Goal: Task Accomplishment & Management: Manage account settings

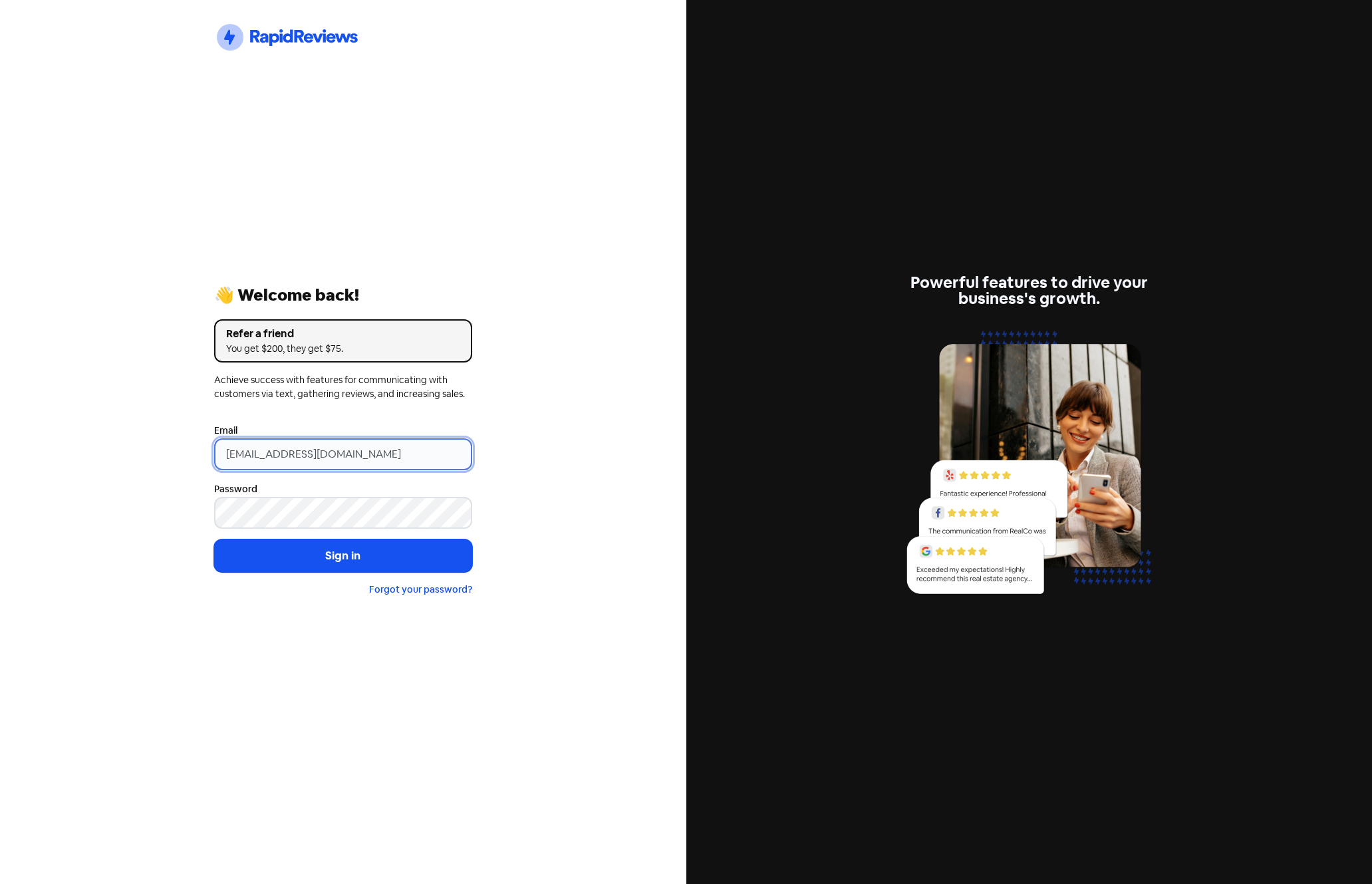
drag, startPoint x: 0, startPoint y: 0, endPoint x: -52, endPoint y: 433, distance: 436.1
click at [0, 433] on html "Icon For Thunder-circle 👋 Welcome back! Refer a friend You get $200, they get $…" at bounding box center [686, 442] width 1372 height 884
type input "[PERSON_NAME][EMAIL_ADDRESS][DOMAIN_NAME]"
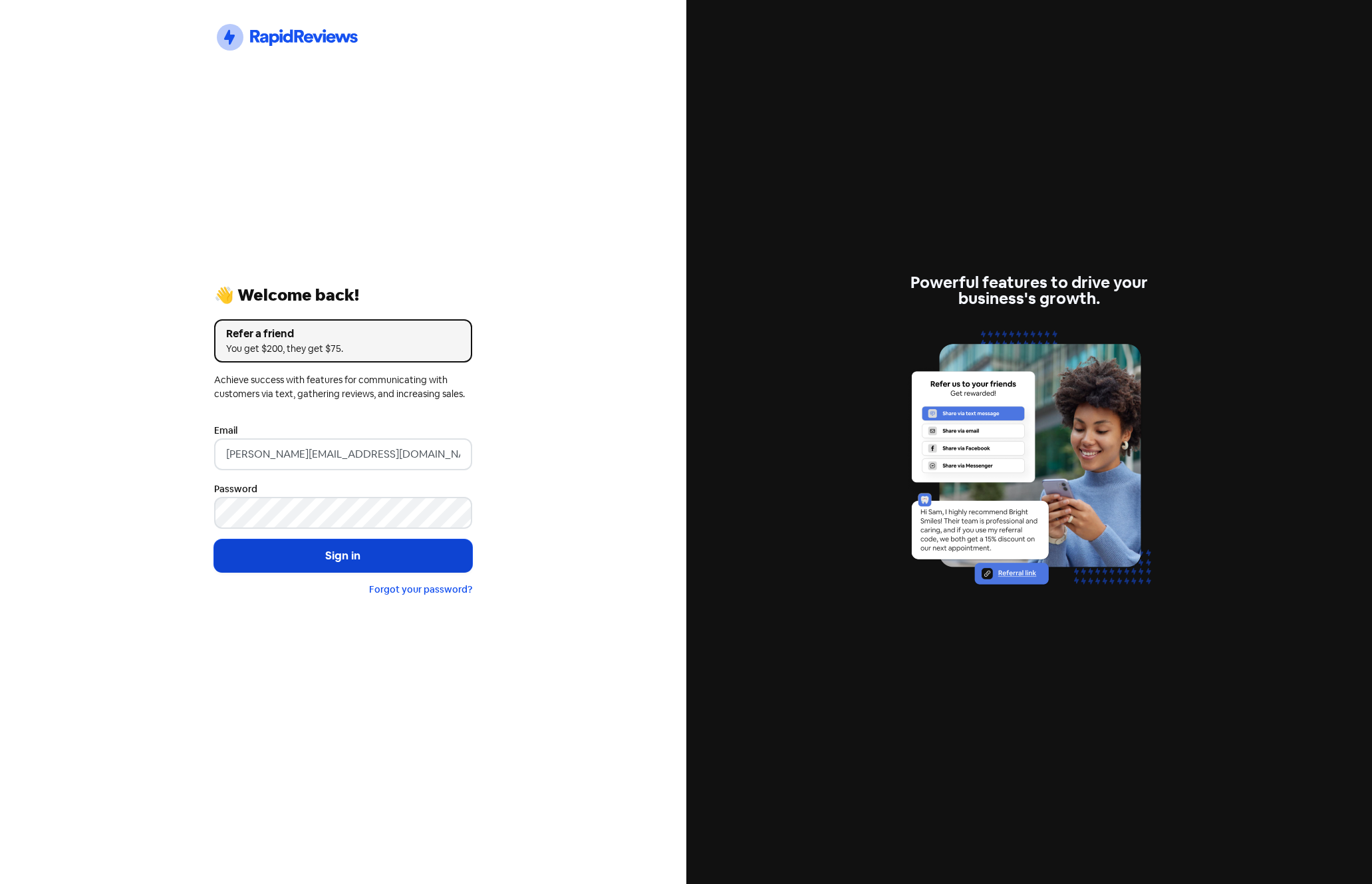
click at [329, 560] on button "Sign in" at bounding box center [343, 556] width 258 height 33
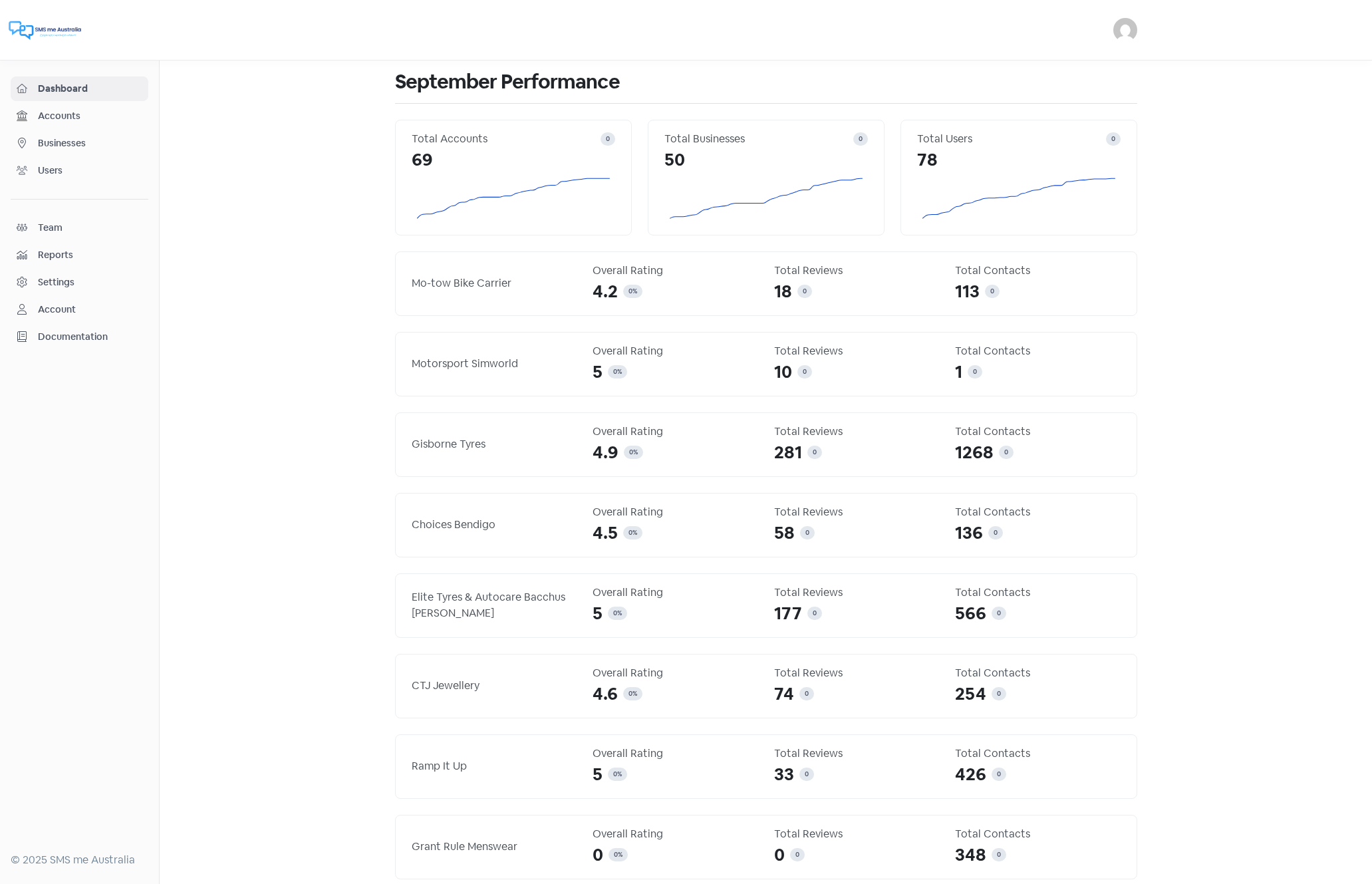
click at [71, 146] on span "Businesses" at bounding box center [90, 143] width 104 height 14
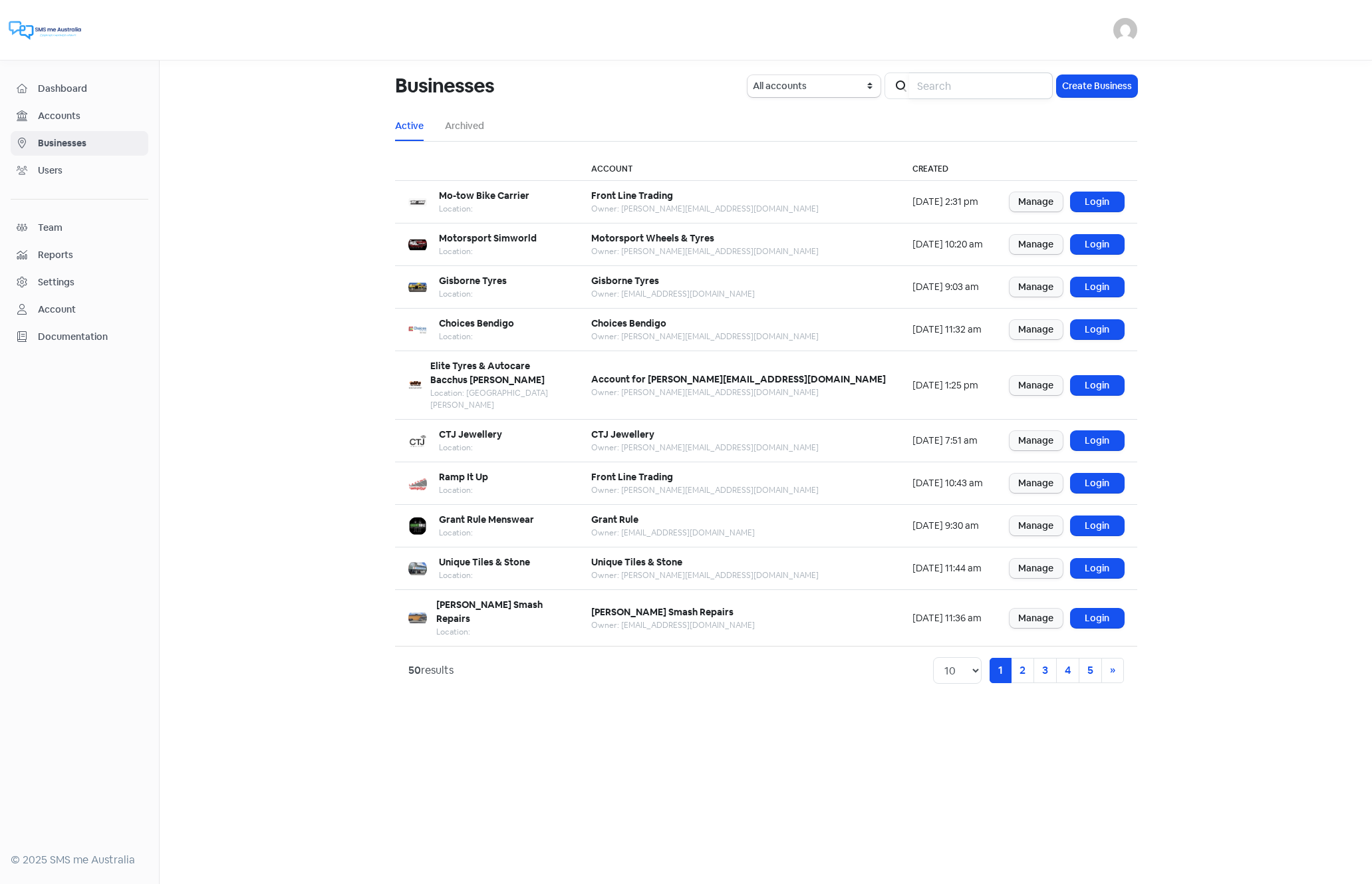
click at [952, 79] on input "search" at bounding box center [980, 86] width 143 height 27
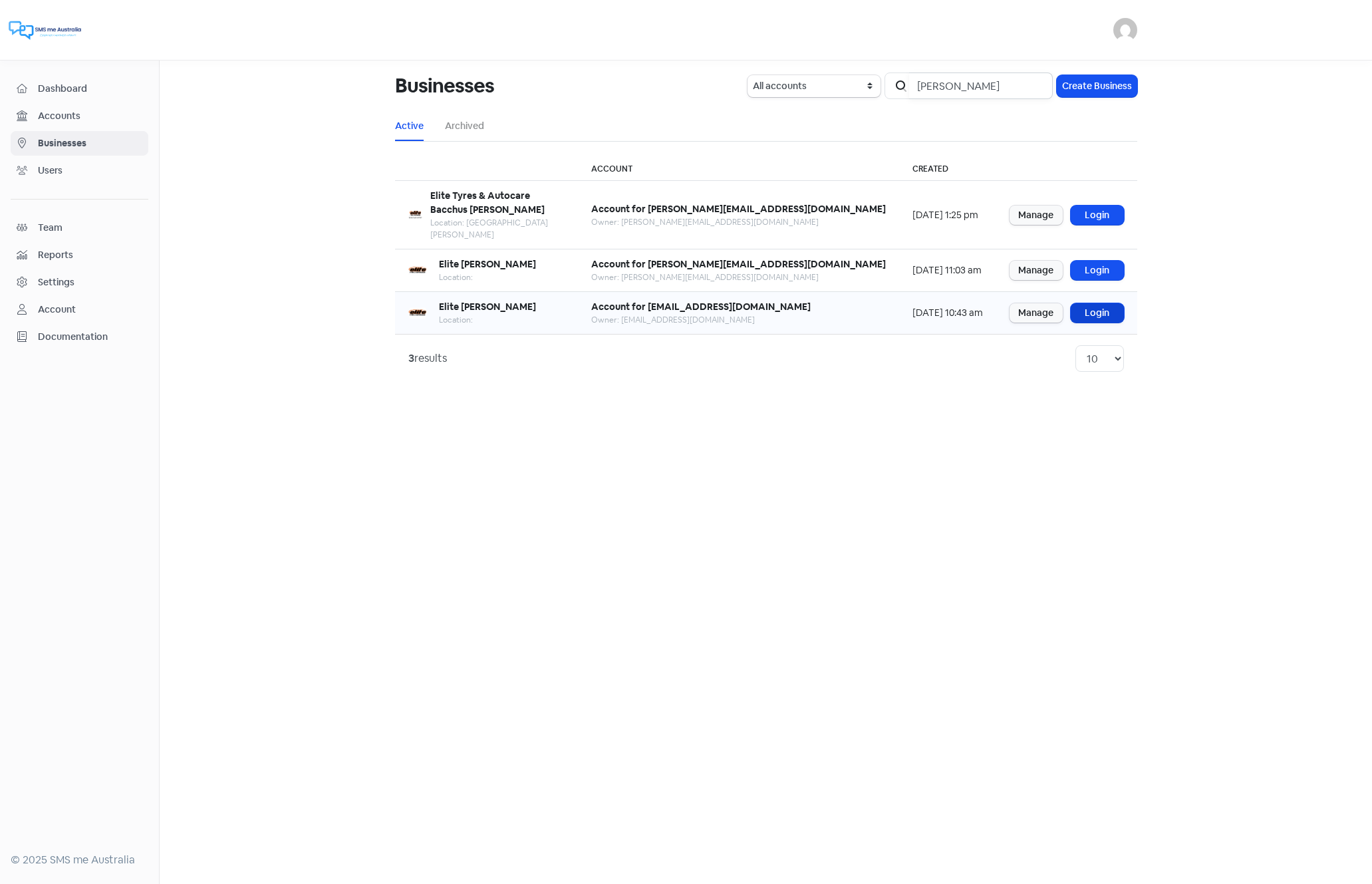
type input "eli"
click at [1095, 303] on link "Login" at bounding box center [1097, 313] width 54 height 19
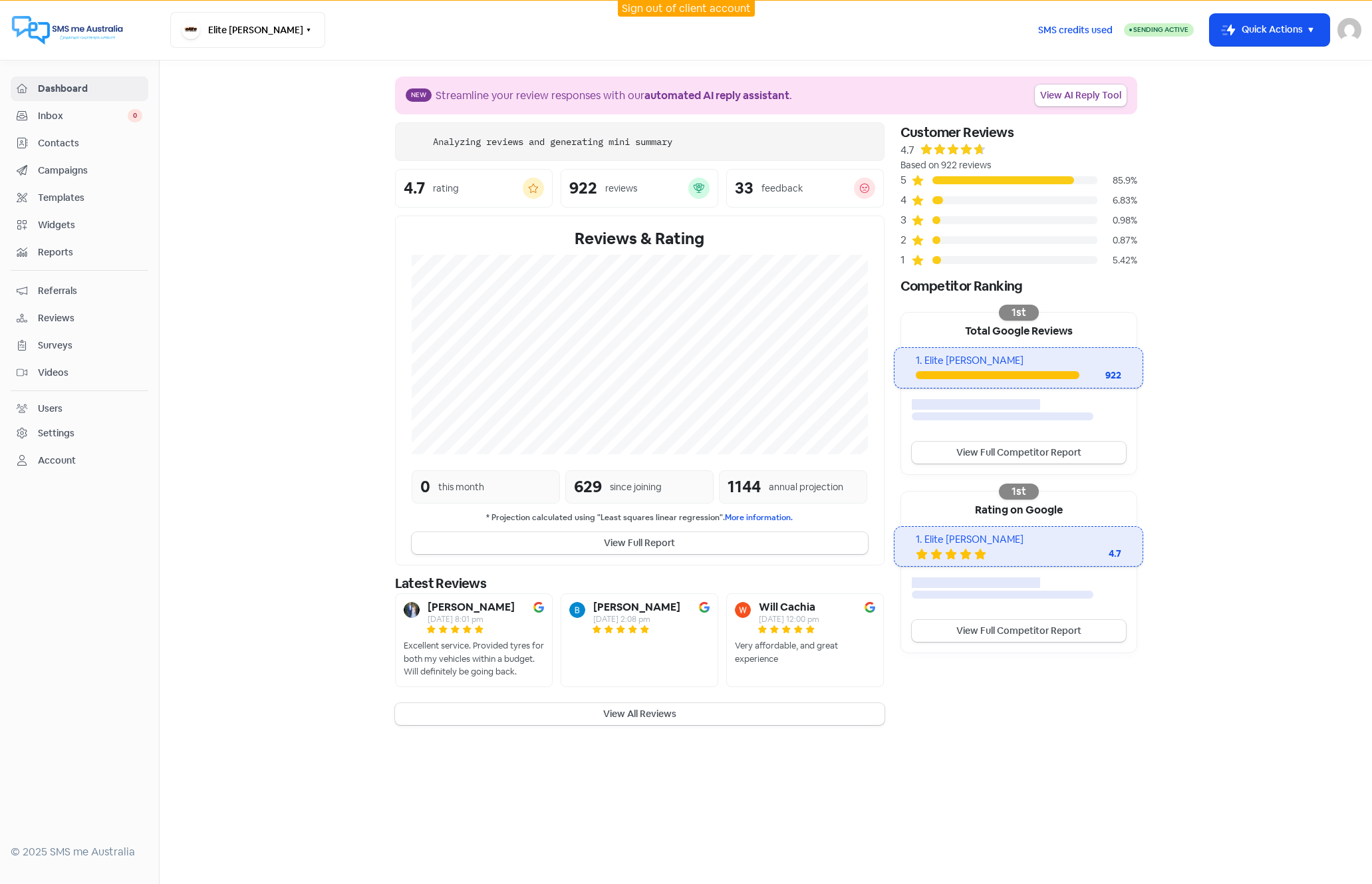
click at [41, 142] on span "Contacts" at bounding box center [90, 143] width 104 height 14
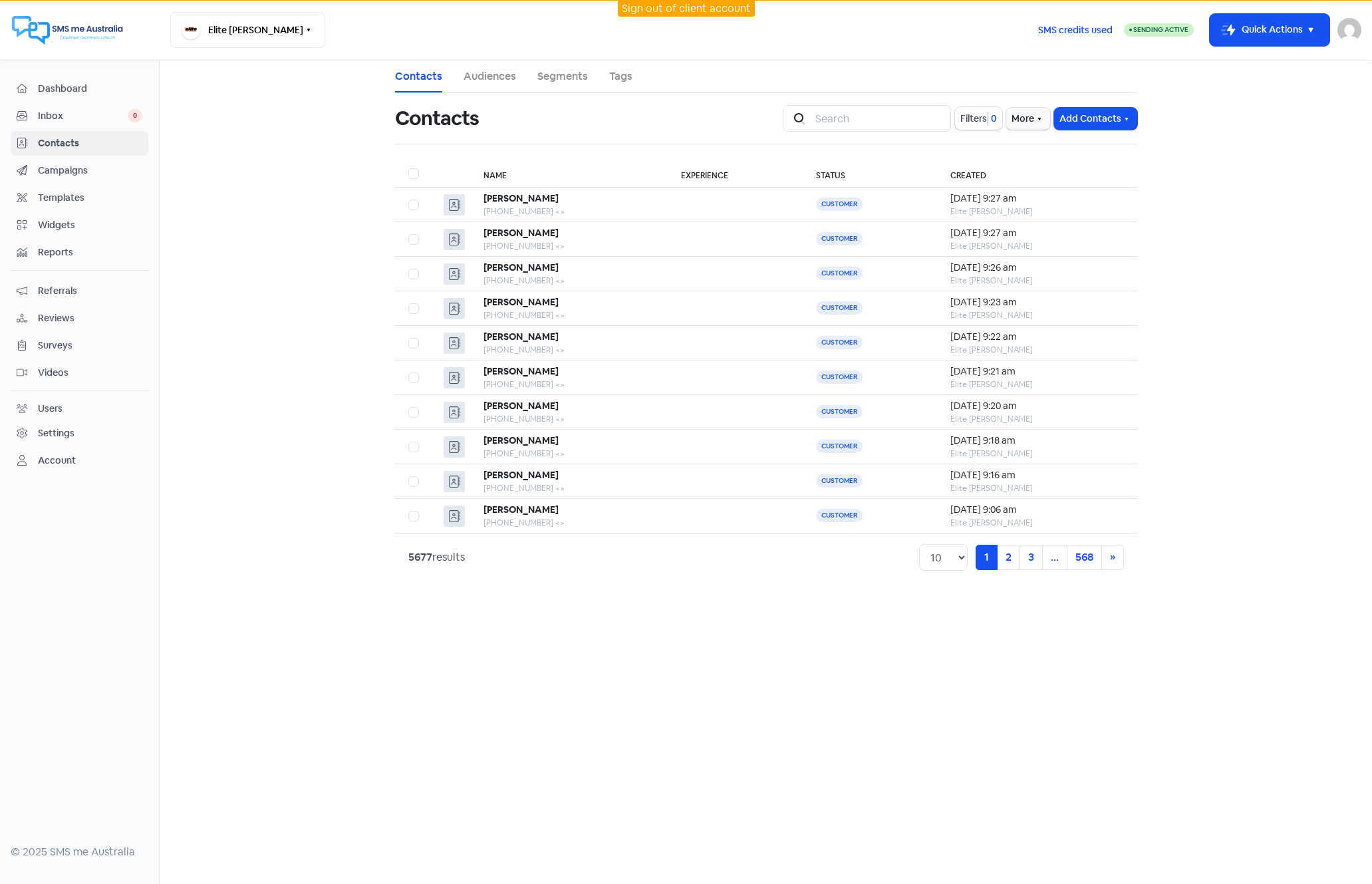
click at [72, 164] on span "Campaigns" at bounding box center [90, 170] width 104 height 14
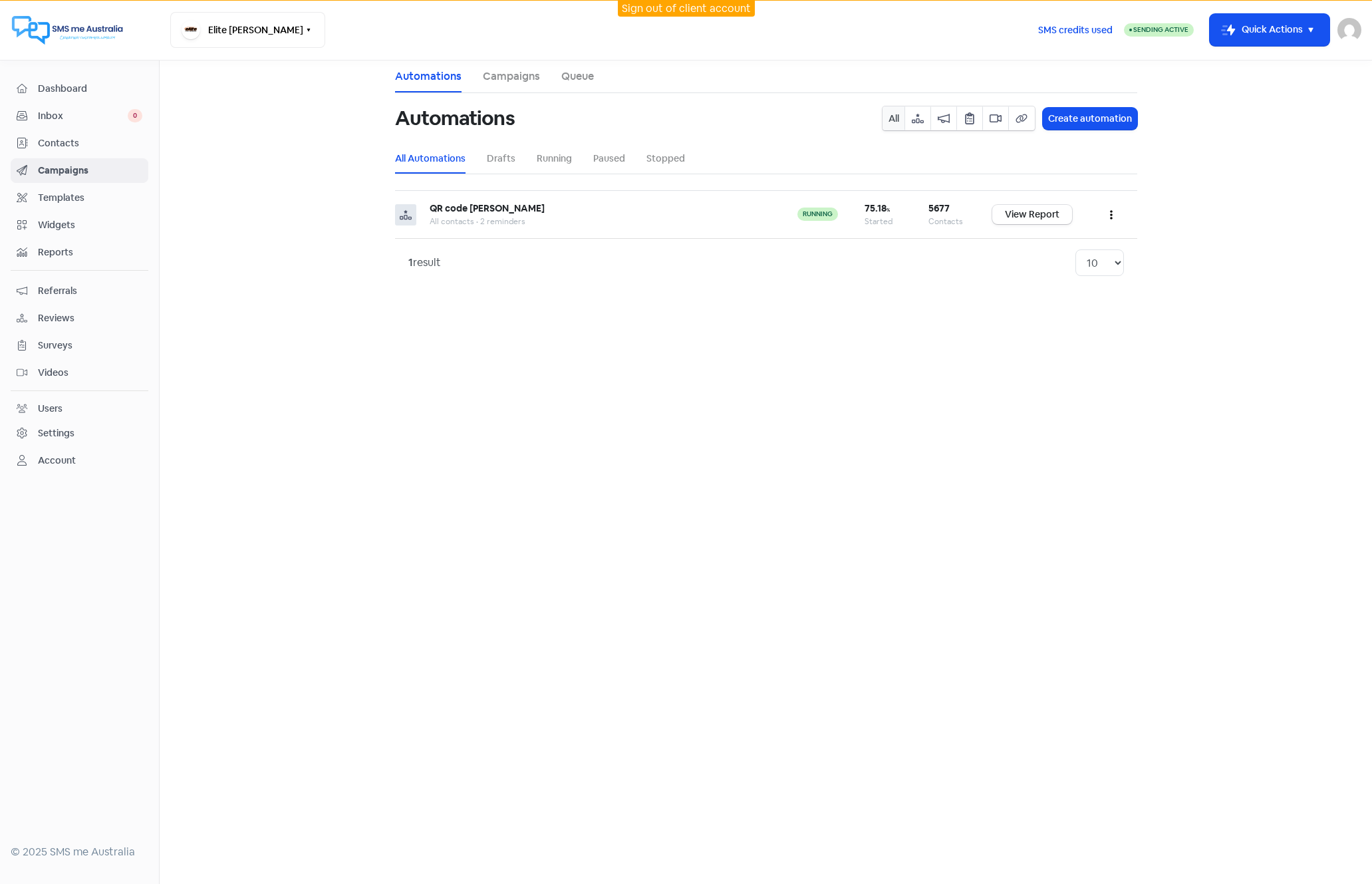
click at [77, 142] on span "Contacts" at bounding box center [90, 143] width 104 height 14
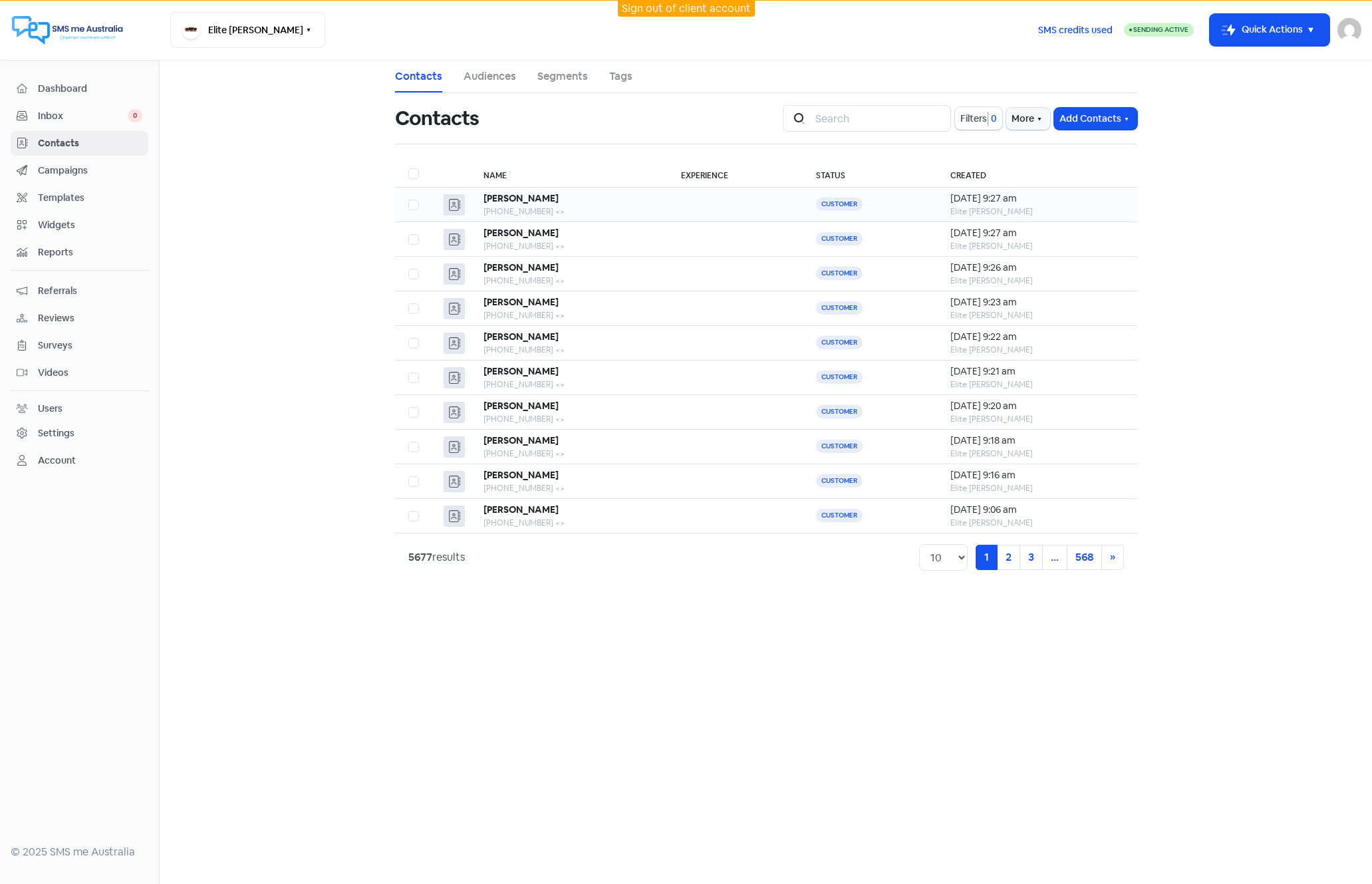
click at [716, 210] on td at bounding box center [735, 204] width 135 height 35
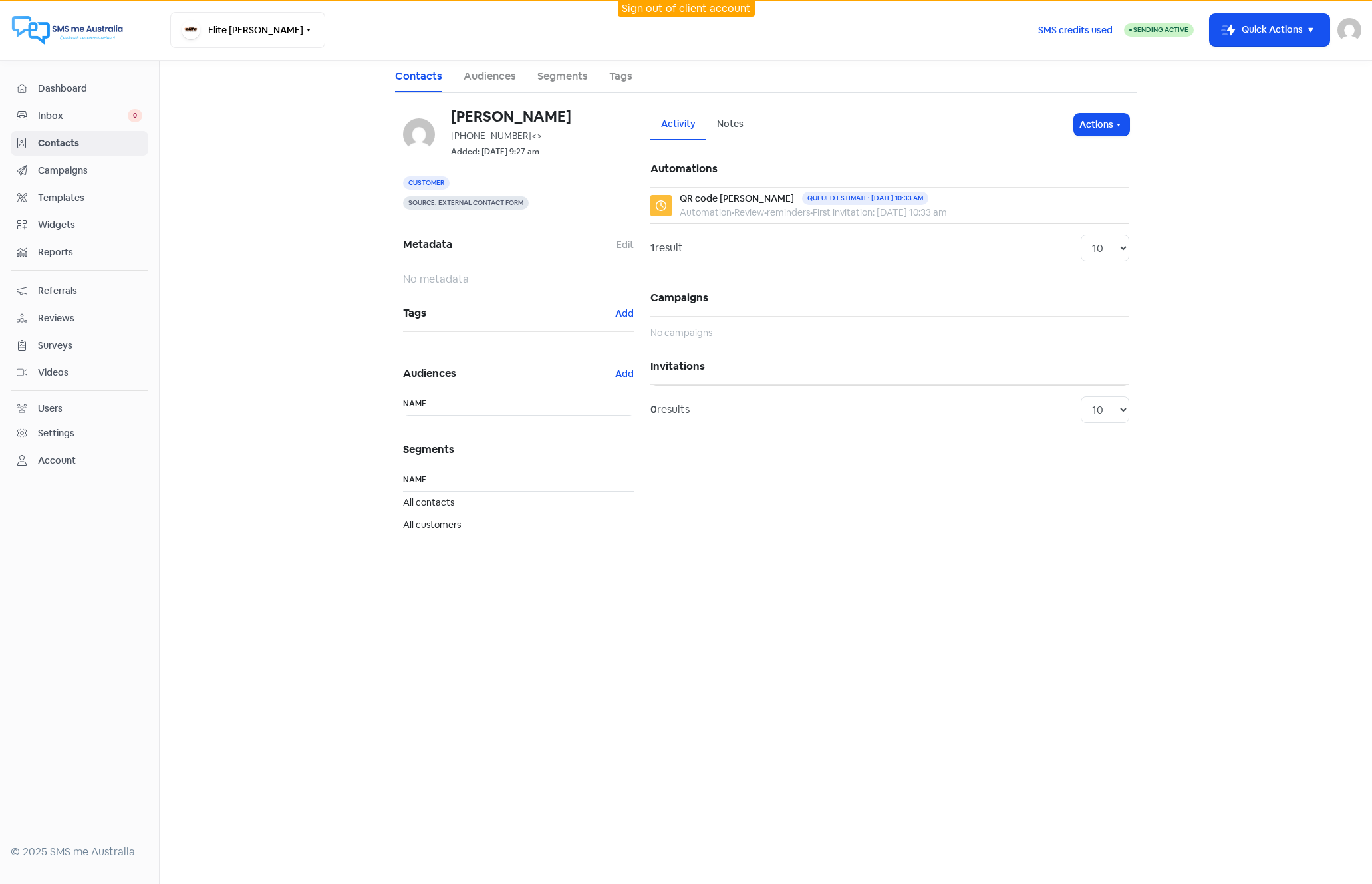
click at [73, 139] on span "Contacts" at bounding box center [90, 143] width 104 height 14
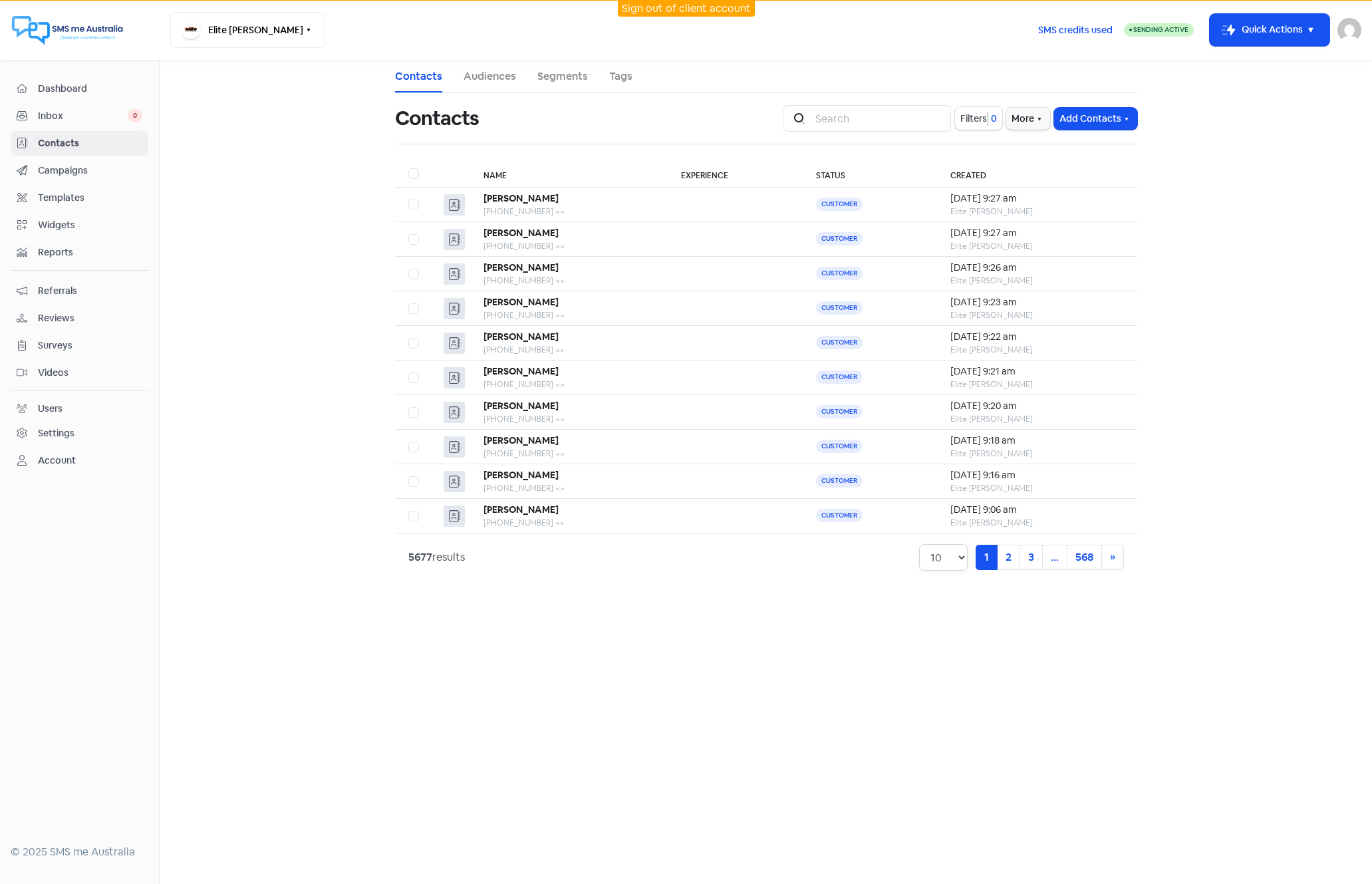
click at [956, 556] on select "10 20 30 50 100" at bounding box center [942, 558] width 48 height 27
select select "50"
click at [919, 544] on select "10 20 30 50 100" at bounding box center [942, 558] width 48 height 27
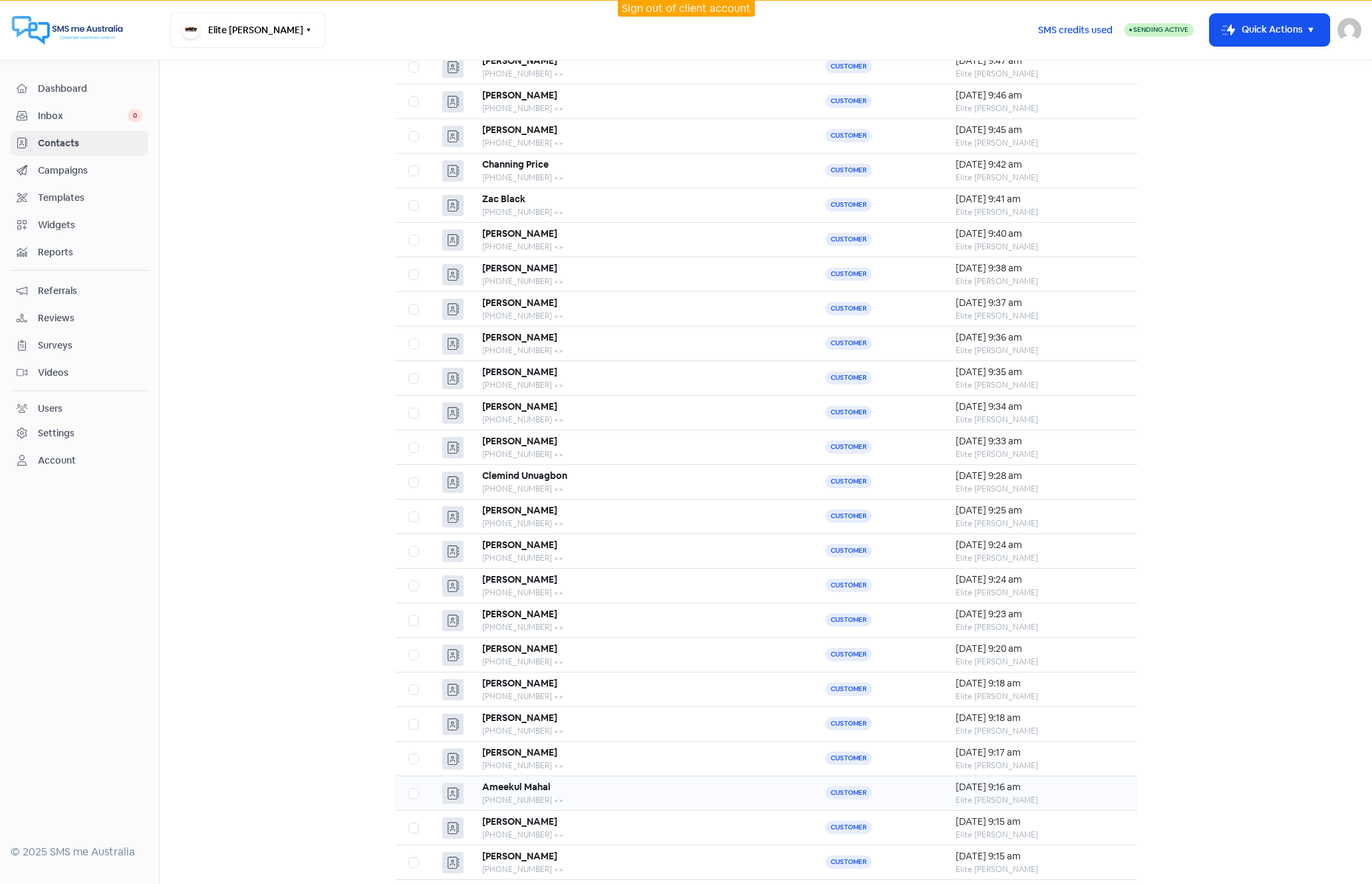
scroll to position [1097, 0]
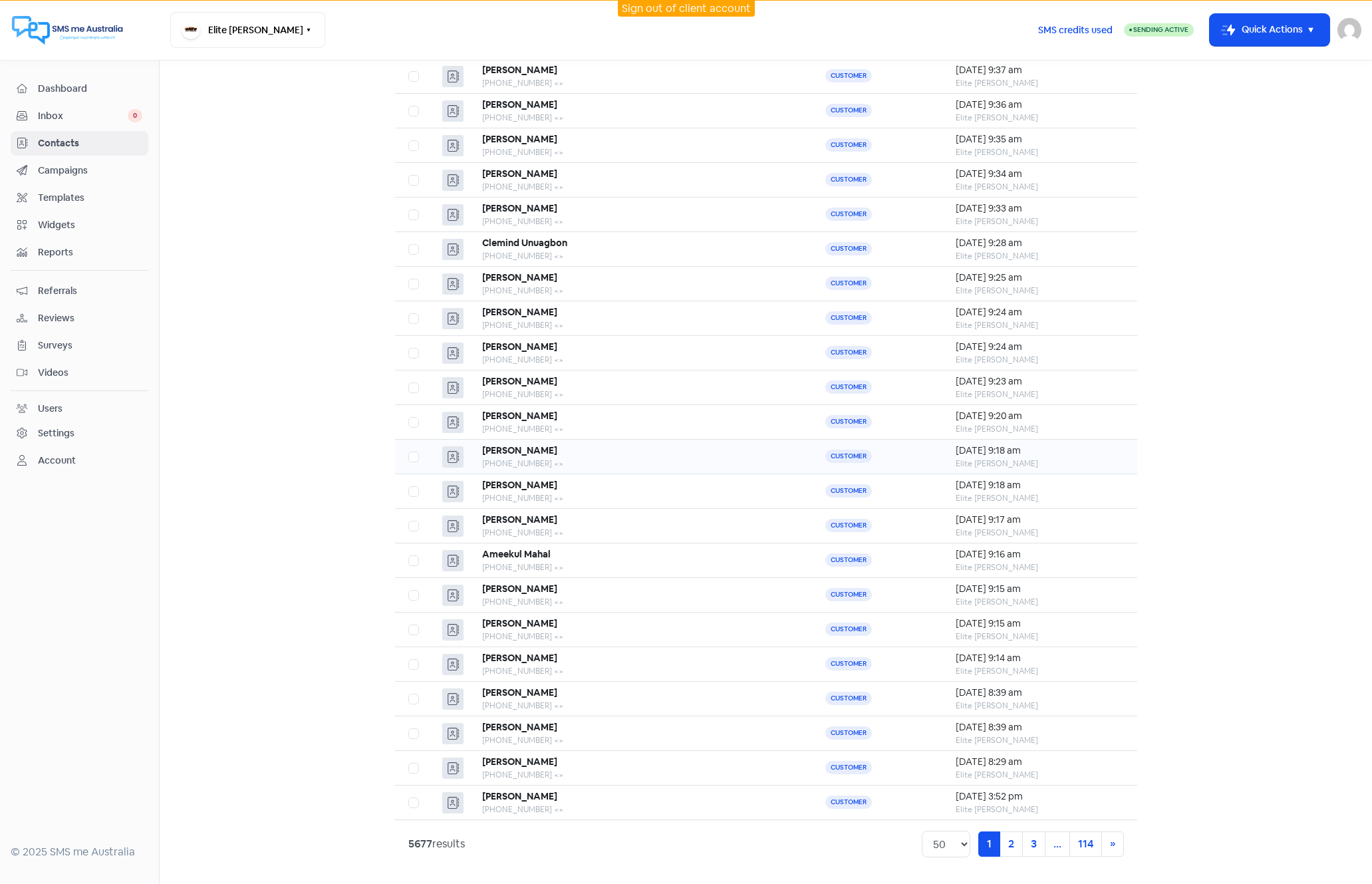
click at [636, 451] on div "Jimmy Faafoa" at bounding box center [575, 451] width 186 height 14
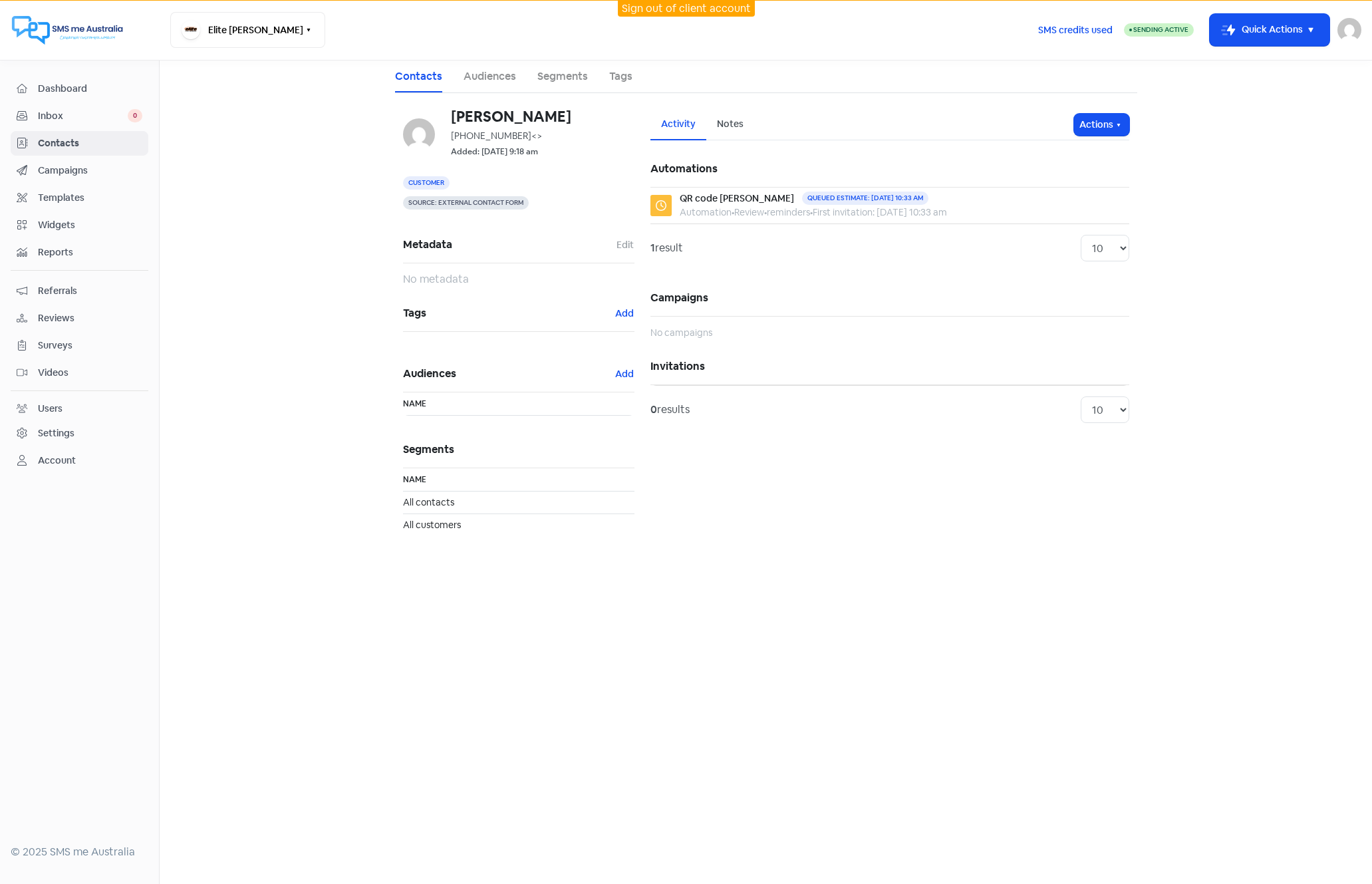
drag, startPoint x: 439, startPoint y: 202, endPoint x: 532, endPoint y: 203, distance: 93.0
click at [532, 203] on div "Source: External contact form" at bounding box center [518, 202] width 231 height 16
click at [62, 172] on span "Campaigns" at bounding box center [90, 170] width 104 height 14
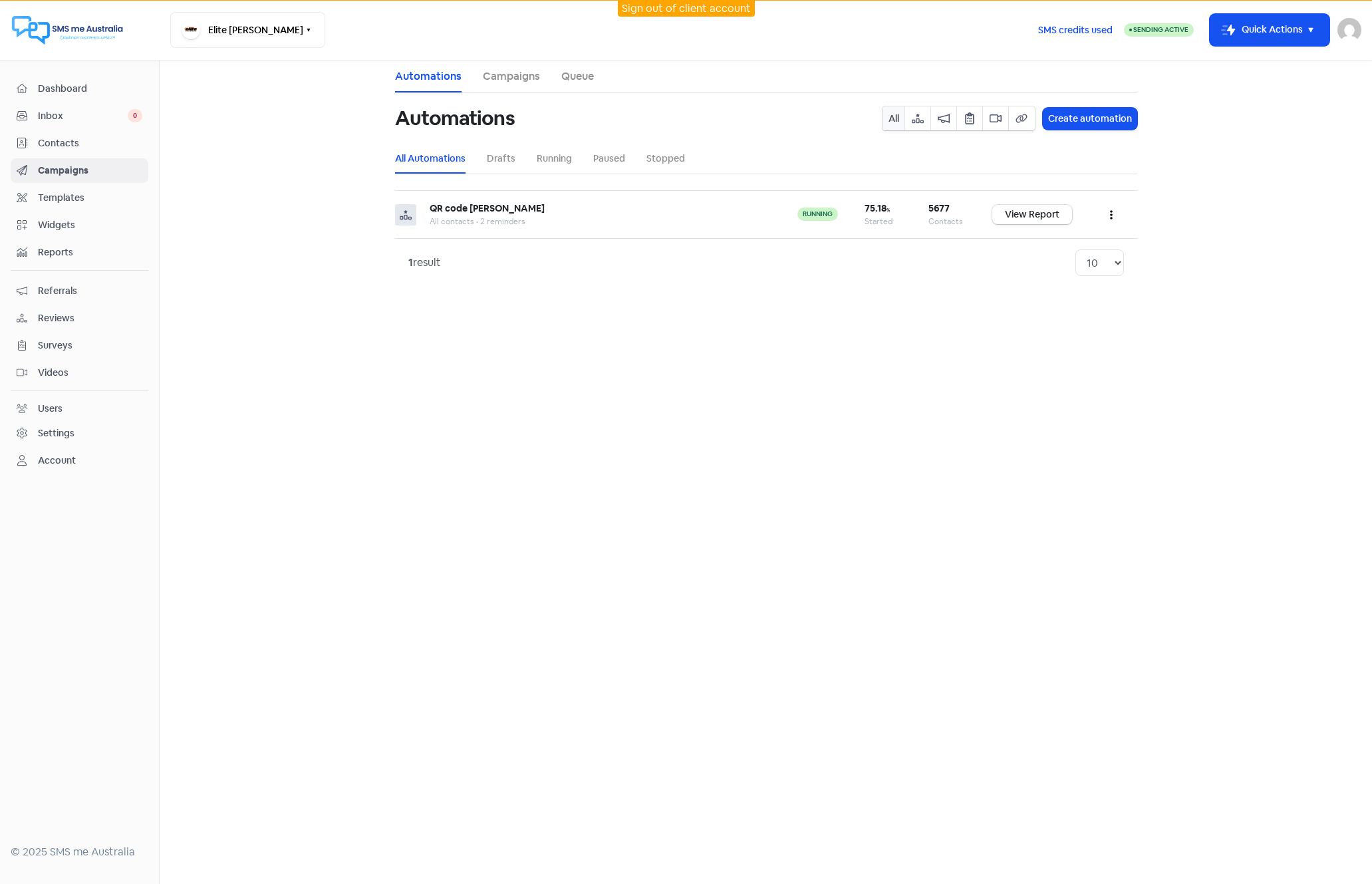
click at [60, 141] on span "Contacts" at bounding box center [90, 143] width 104 height 14
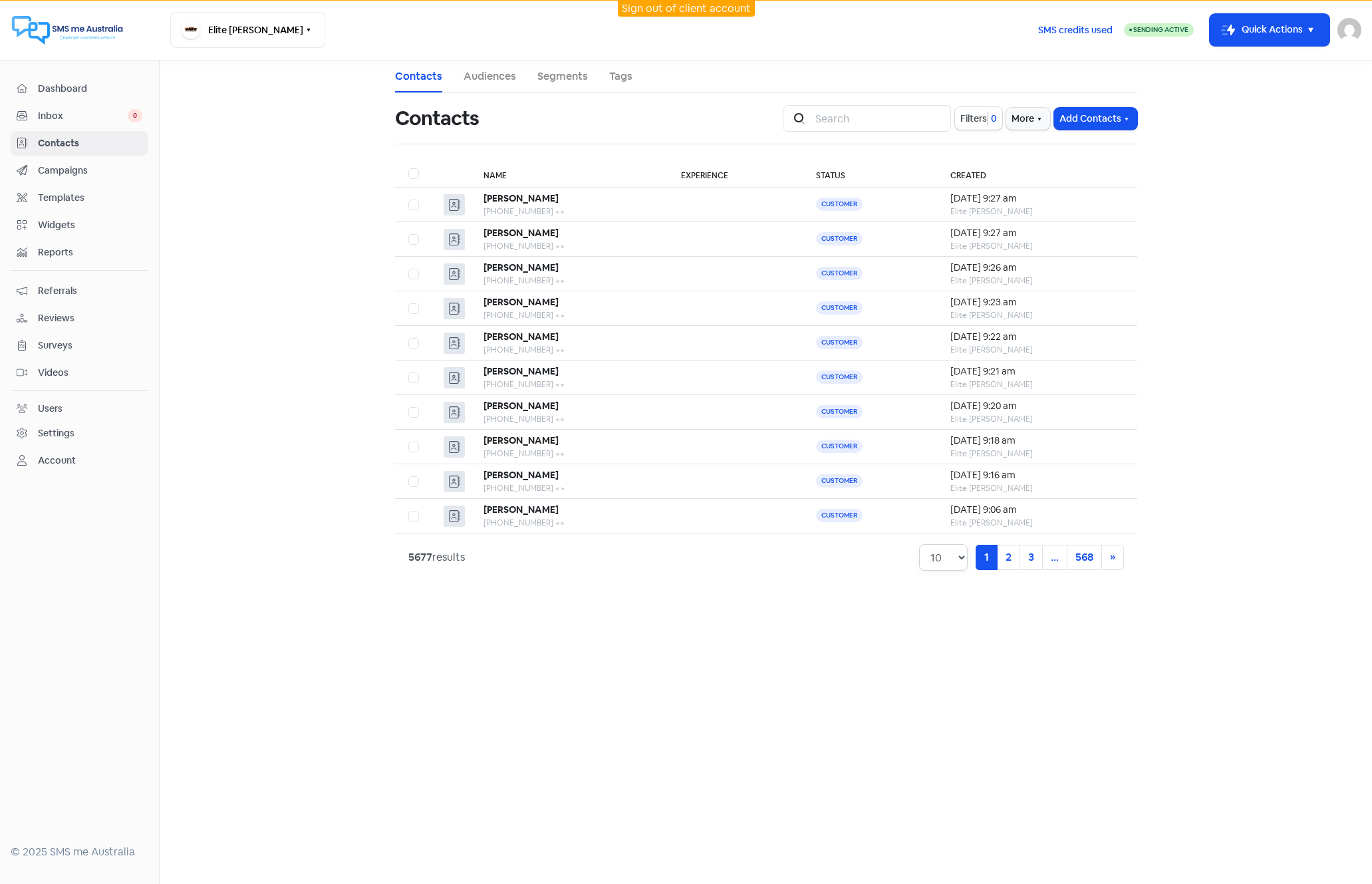
click at [941, 559] on select "10 20 30 50 100" at bounding box center [942, 558] width 48 height 27
select select "50"
click at [919, 544] on select "10 20 30 50 100" at bounding box center [942, 558] width 48 height 27
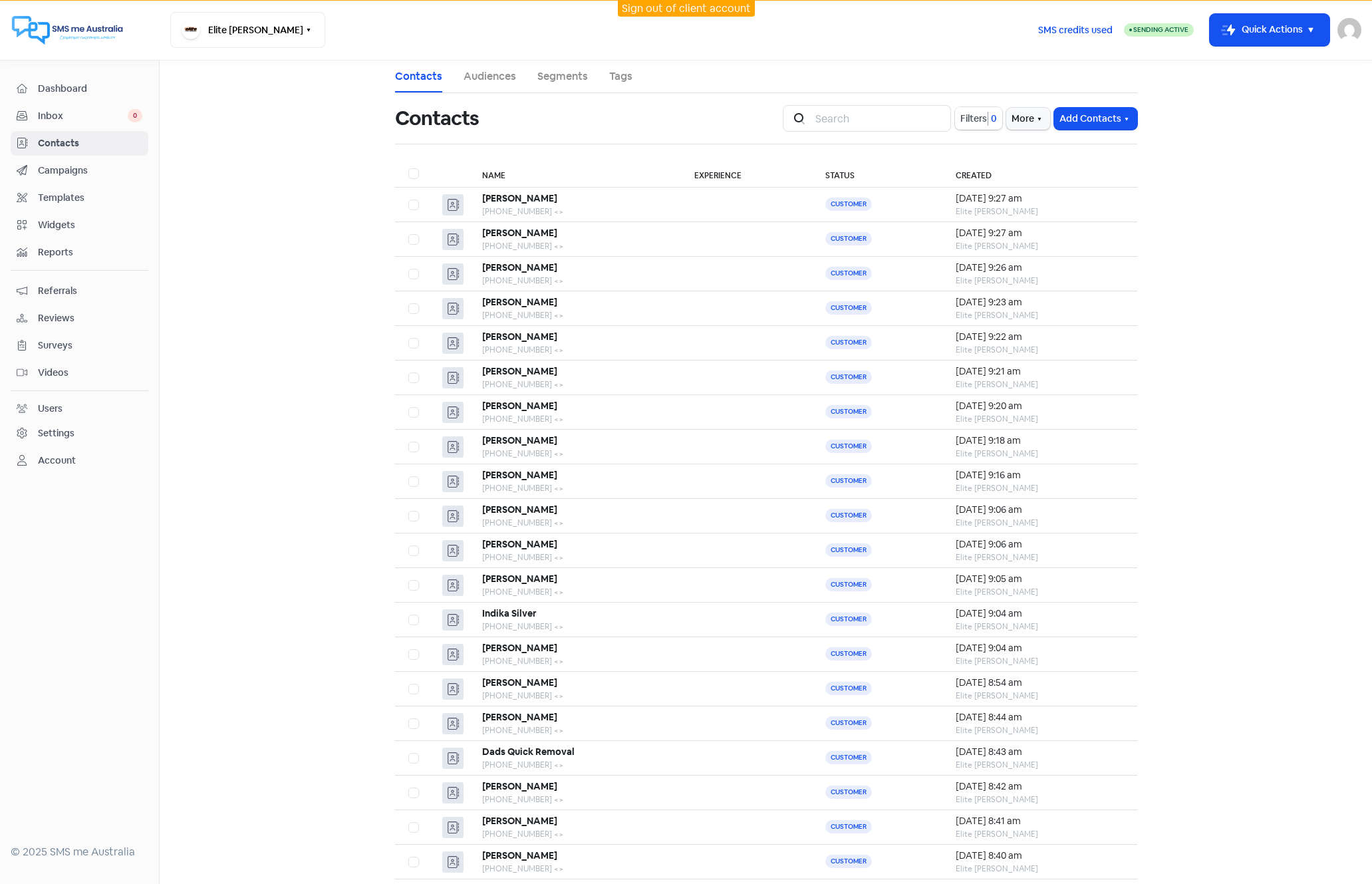
click at [960, 120] on span "Filters" at bounding box center [974, 118] width 27 height 14
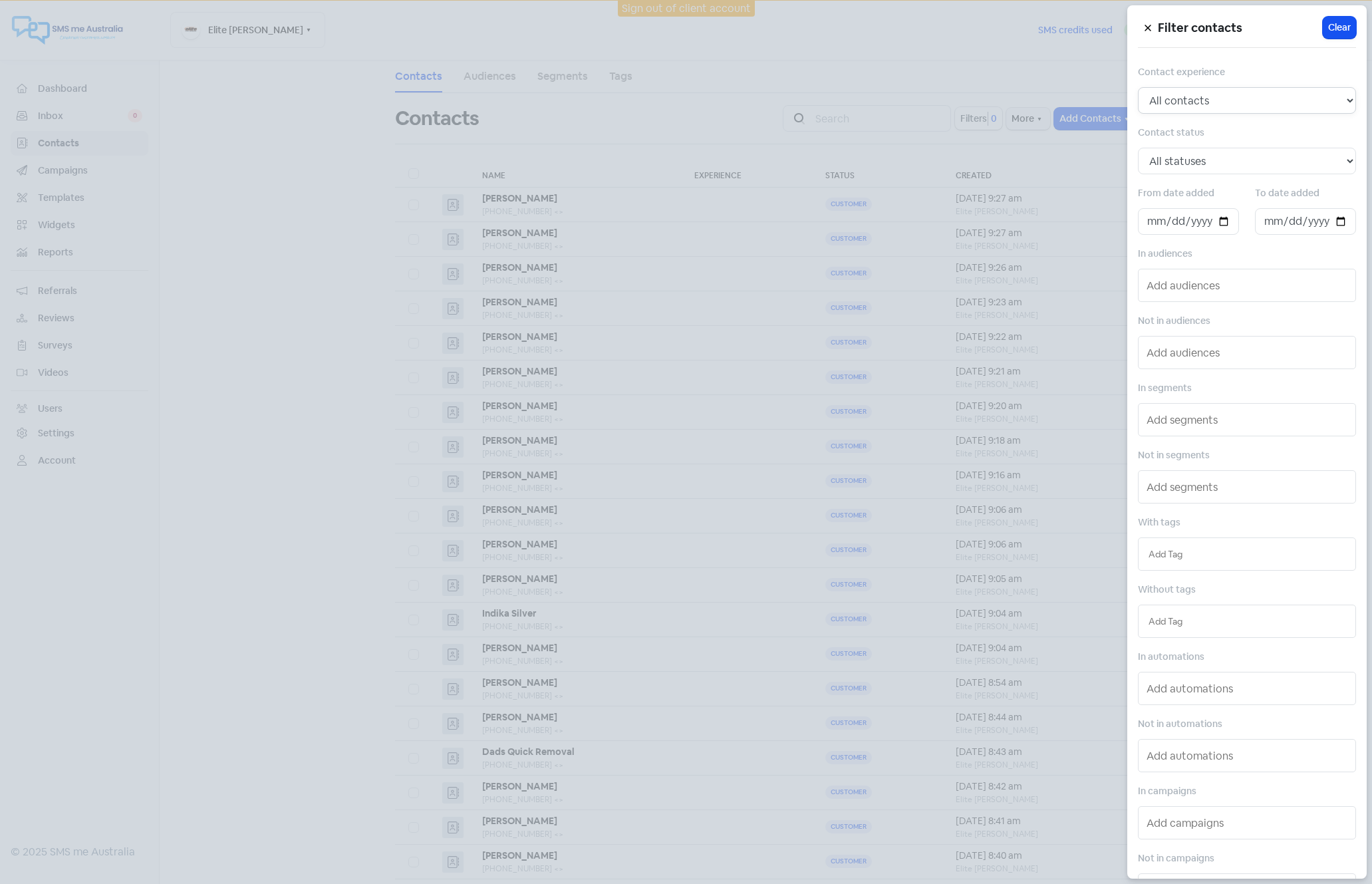
click at [1299, 100] on select "All contacts Any experience (5, 4, 3, 2, 1) Positive experience (5, 4) Excellen…" at bounding box center [1246, 100] width 218 height 27
click at [1270, 67] on div "Contact experience All contacts Any experience (5, 4, 3, 2, 1) Positive experie…" at bounding box center [1246, 88] width 218 height 50
click at [1218, 219] on input "date" at bounding box center [1188, 222] width 101 height 27
type input "2025-08-01"
click at [1281, 217] on input "date" at bounding box center [1305, 222] width 101 height 27
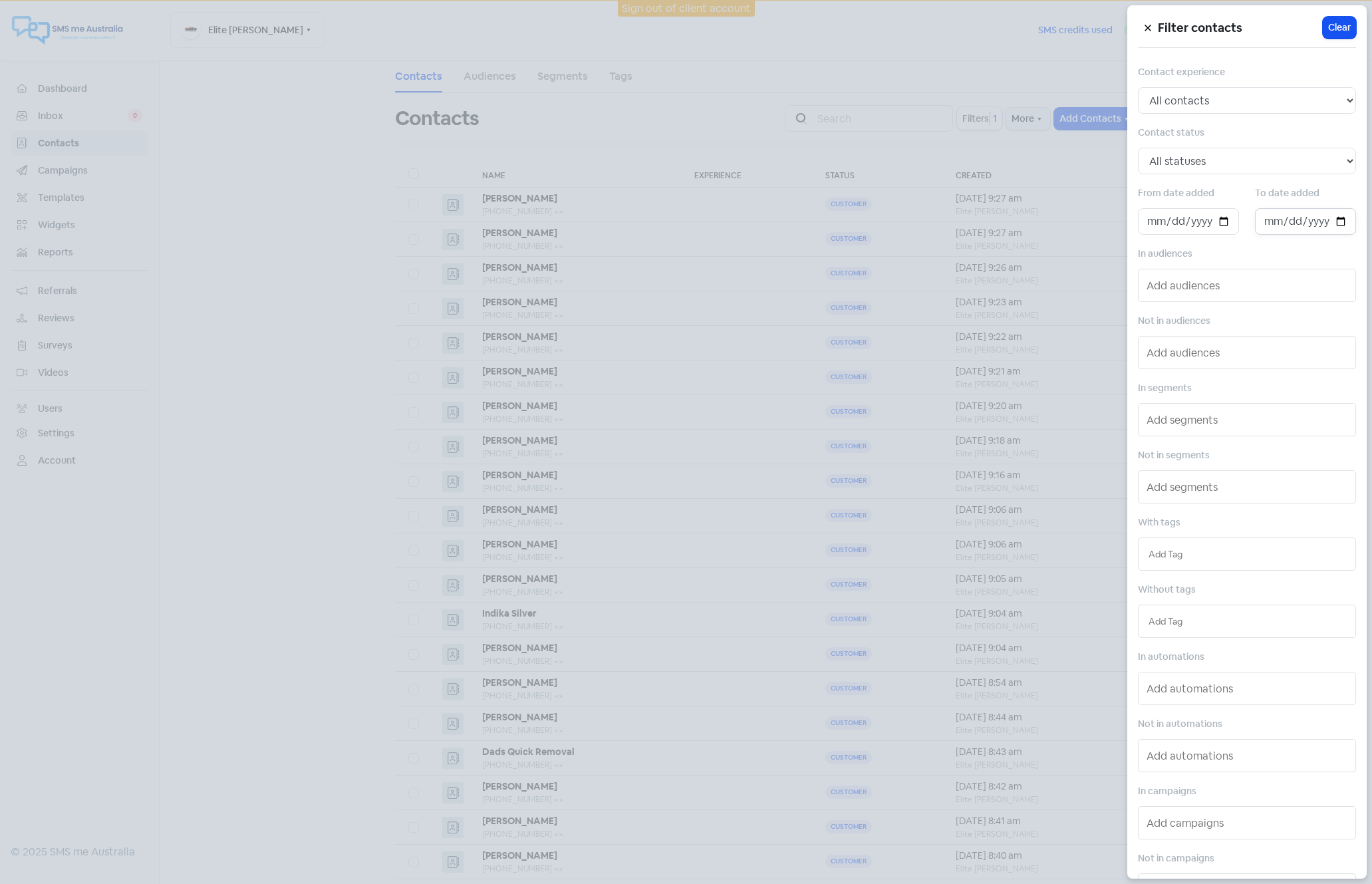
click at [1323, 220] on input "date" at bounding box center [1305, 222] width 101 height 27
type input "2025-09-01"
click at [352, 655] on div at bounding box center [686, 442] width 1372 height 884
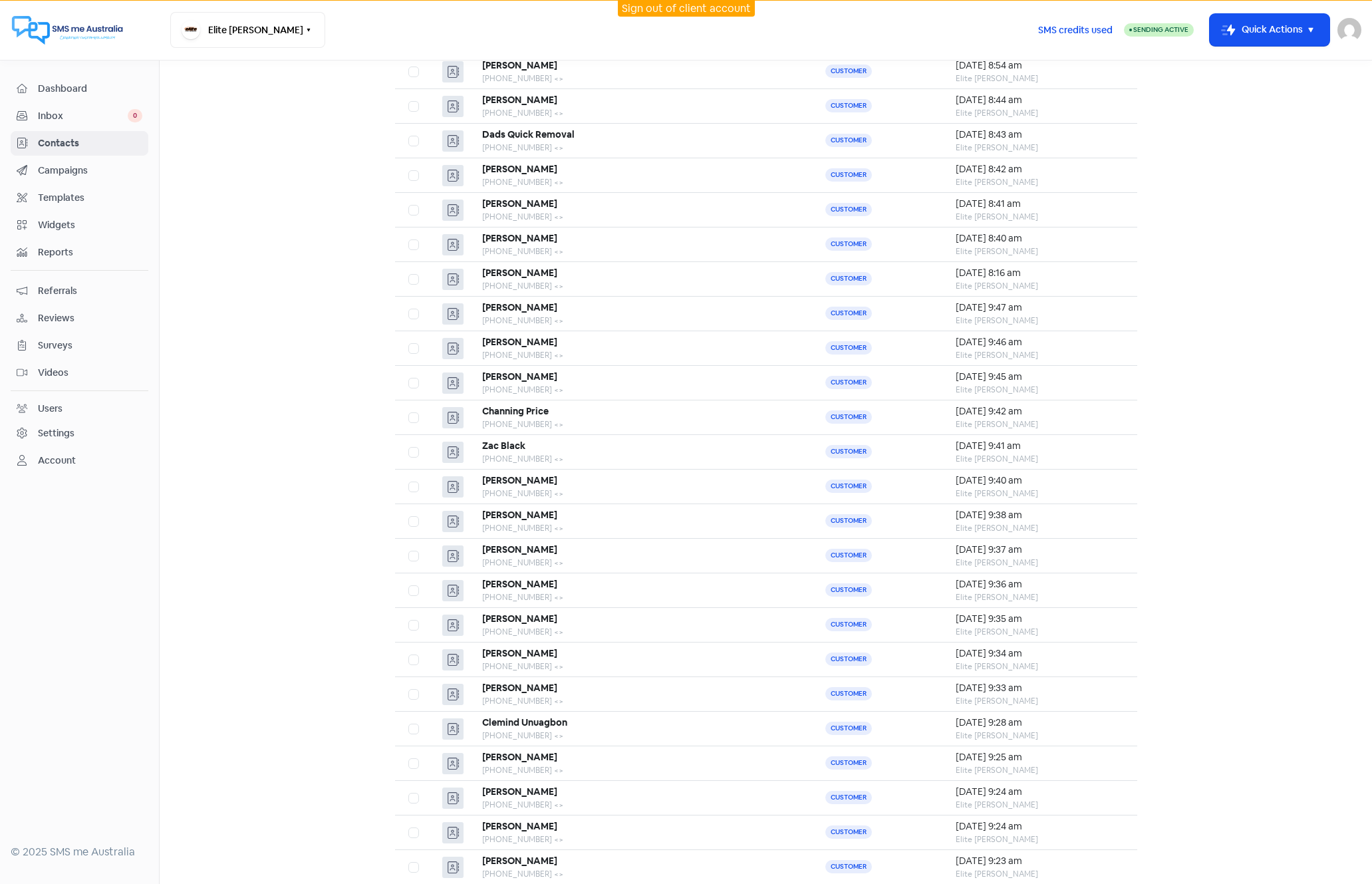
scroll to position [1097, 0]
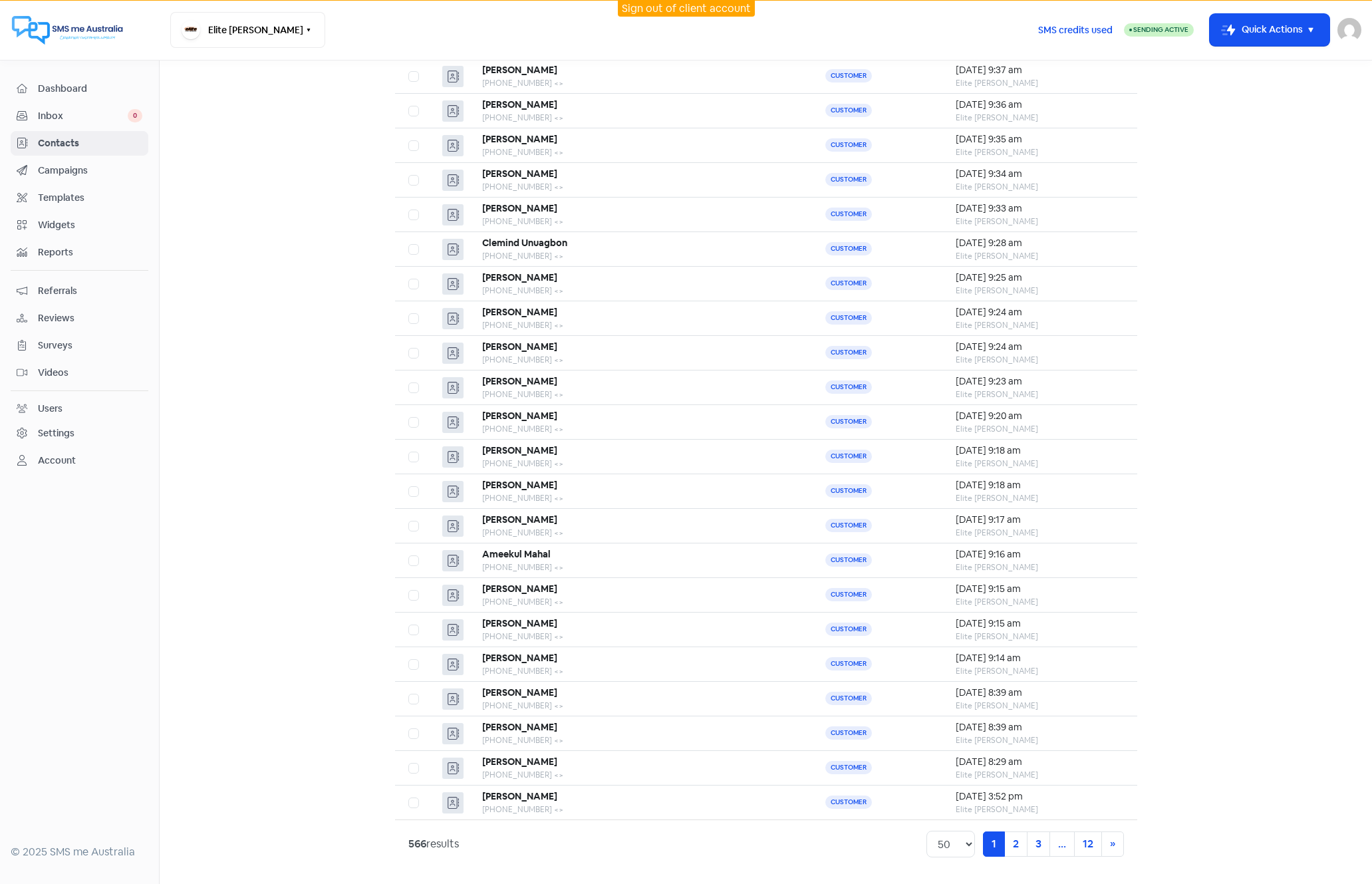
click at [196, 279] on main "Contacts Audiences Segments Tags Contacts Icon For Search Filters 2 More Add Co…" at bounding box center [766, 472] width 1212 height 824
click at [51, 167] on span "Campaigns" at bounding box center [90, 170] width 104 height 14
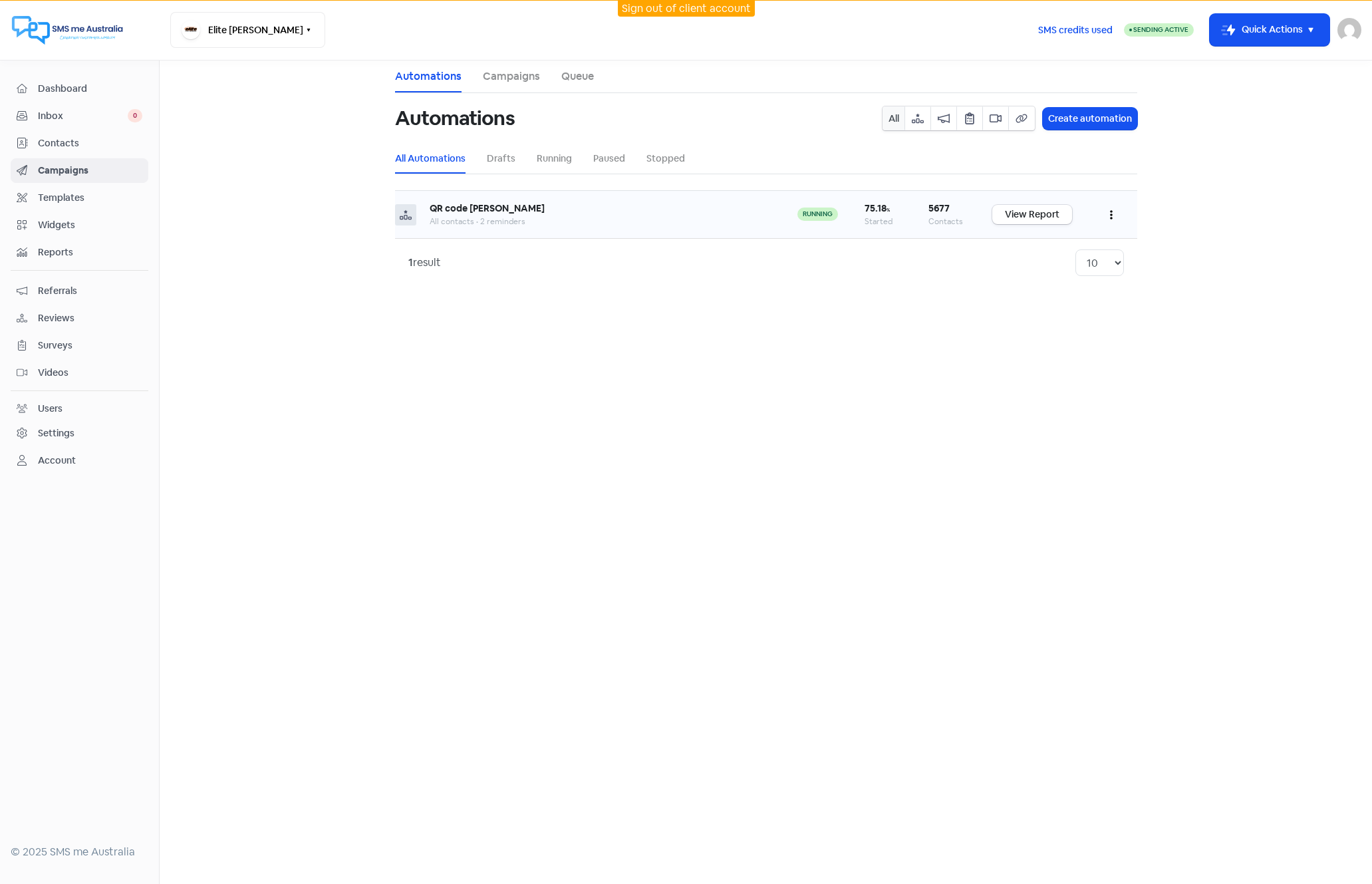
click at [1110, 217] on icon "button" at bounding box center [1111, 215] width 3 height 10
click at [1046, 248] on button "Edit" at bounding box center [1070, 248] width 105 height 27
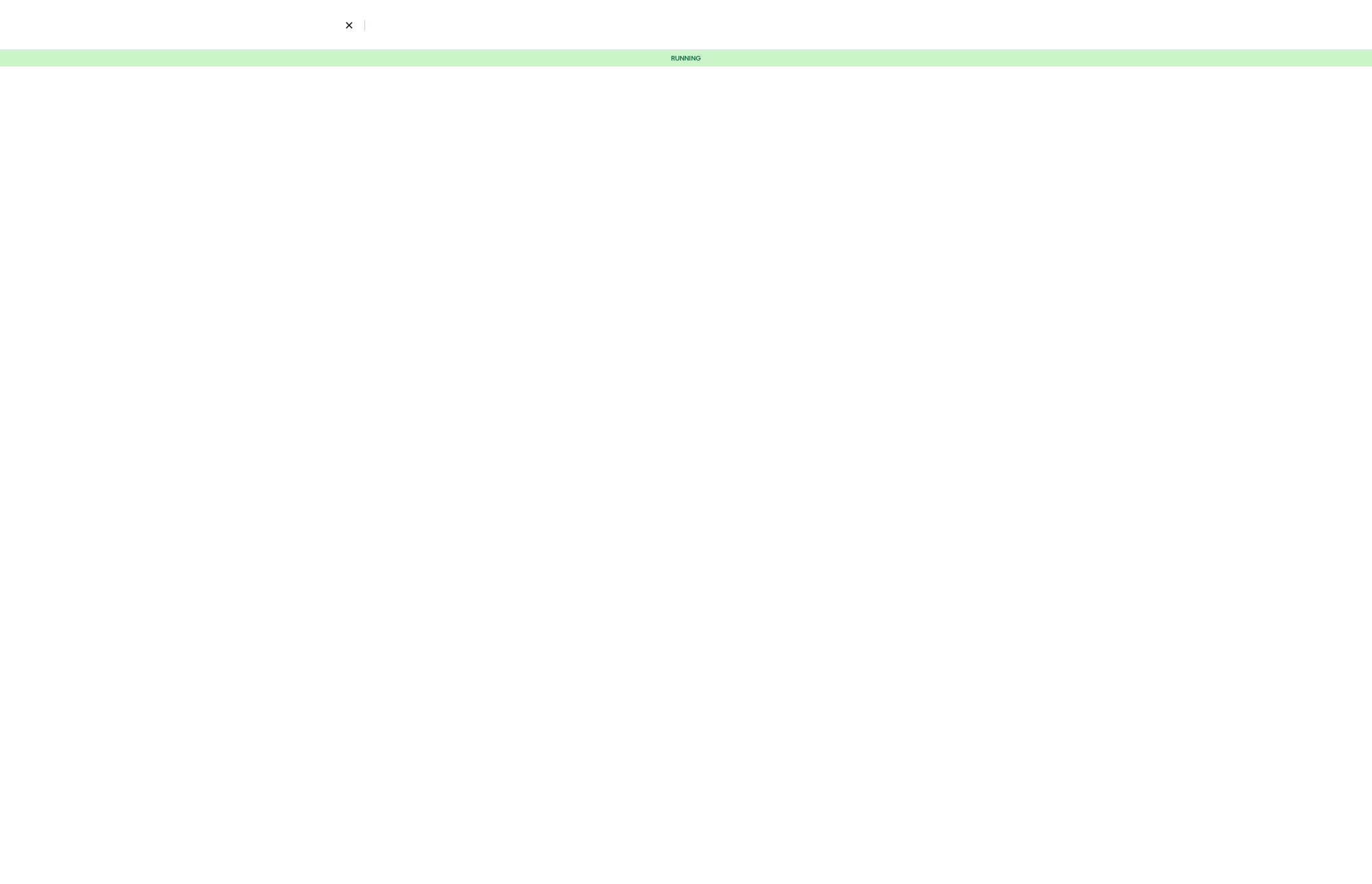
select select "962"
select select "1"
select select "7"
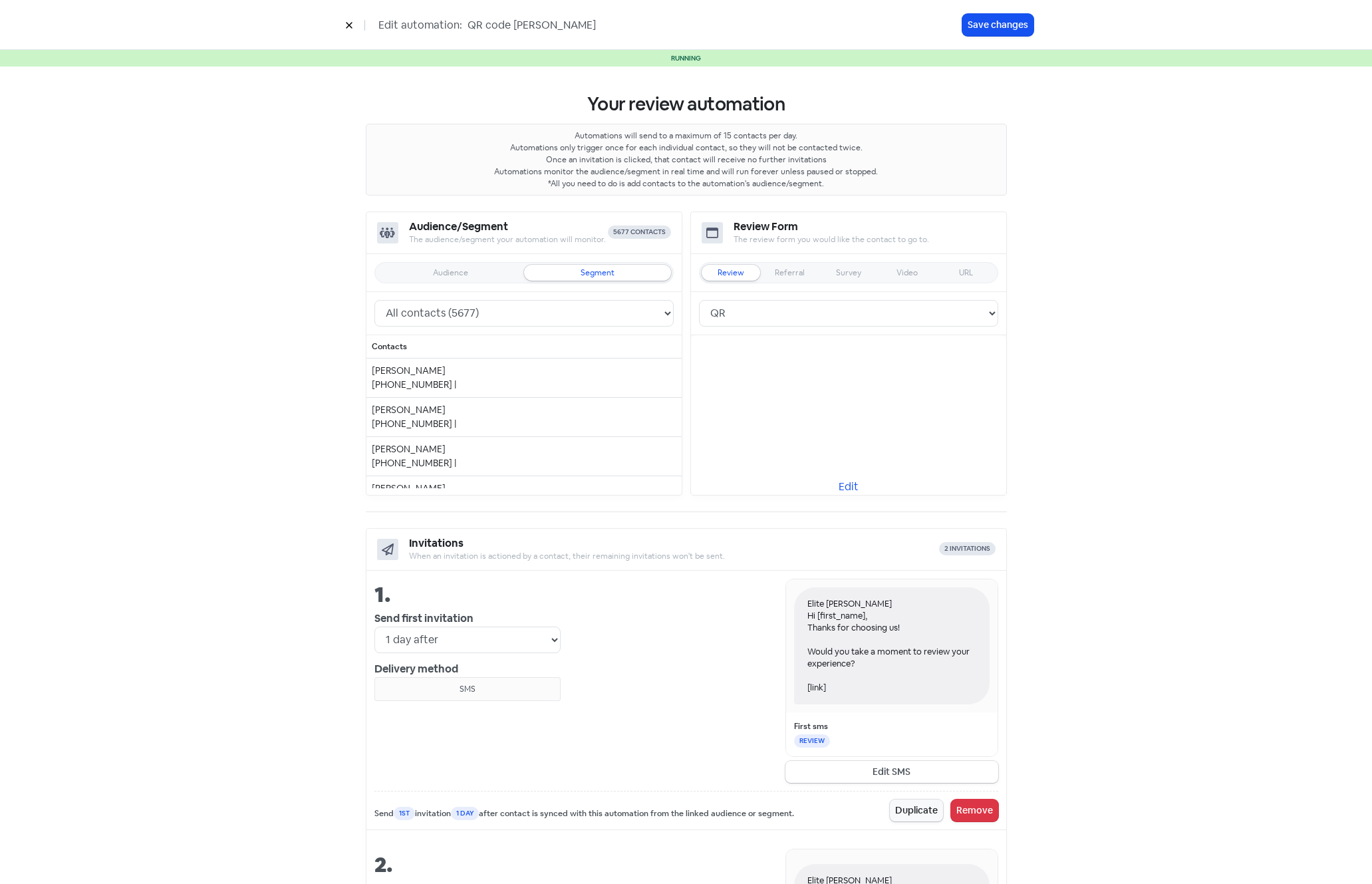
scroll to position [271, 0]
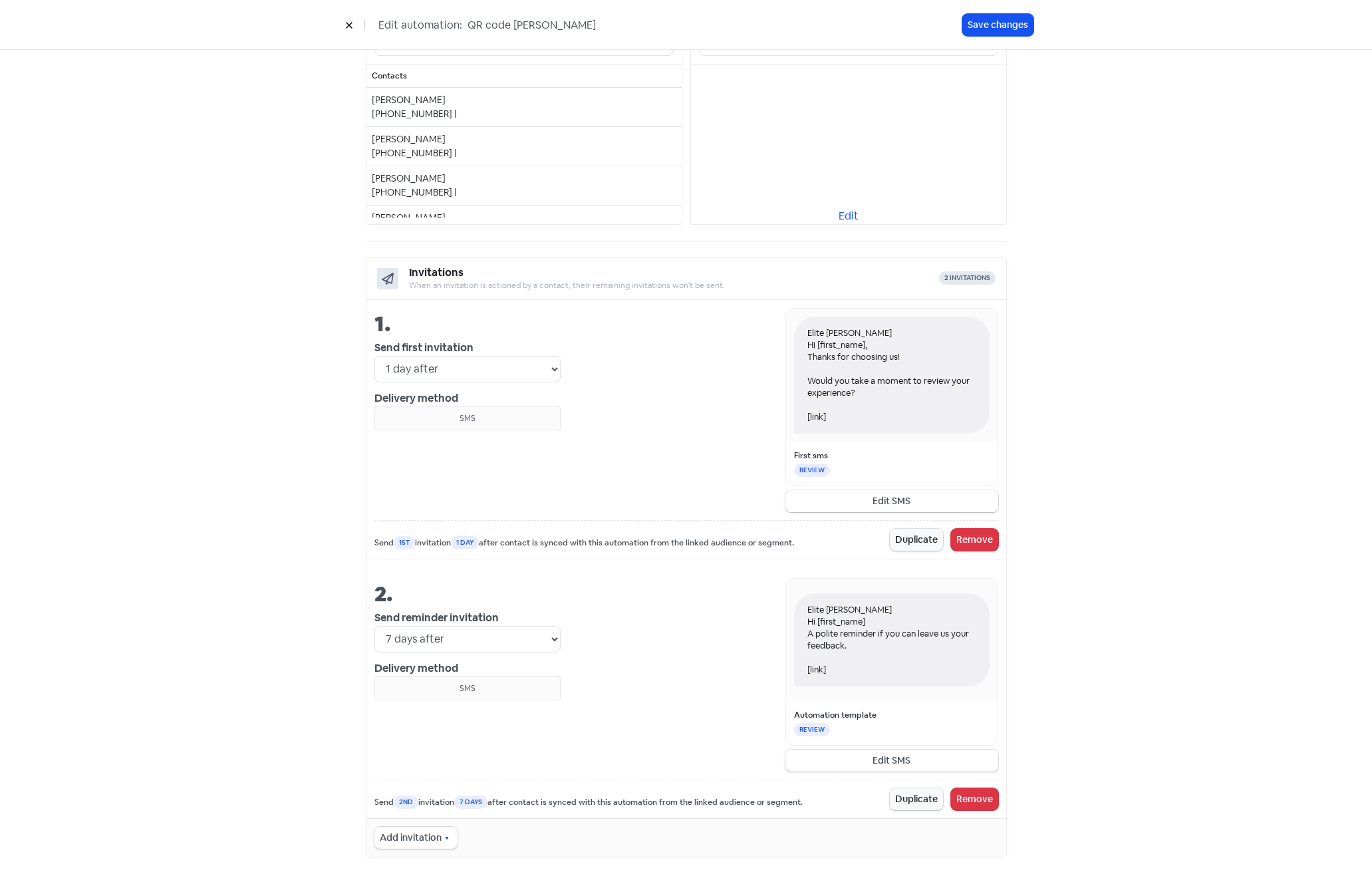
click at [1087, 498] on div "Your review automation Automations will send to a maximum of 15 contacts per da…" at bounding box center [686, 340] width 1372 height 1088
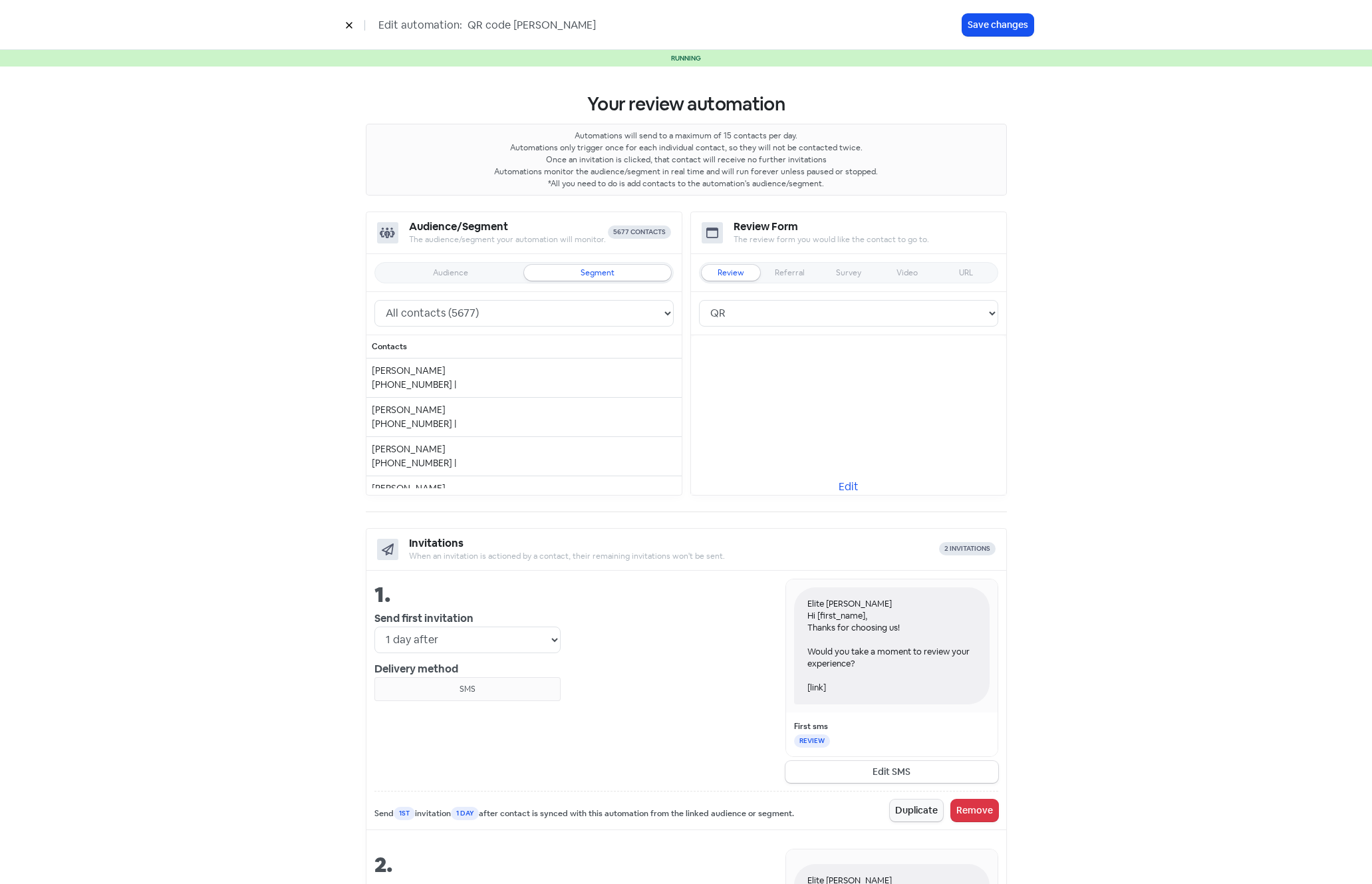
click at [354, 23] on button at bounding box center [349, 25] width 20 height 23
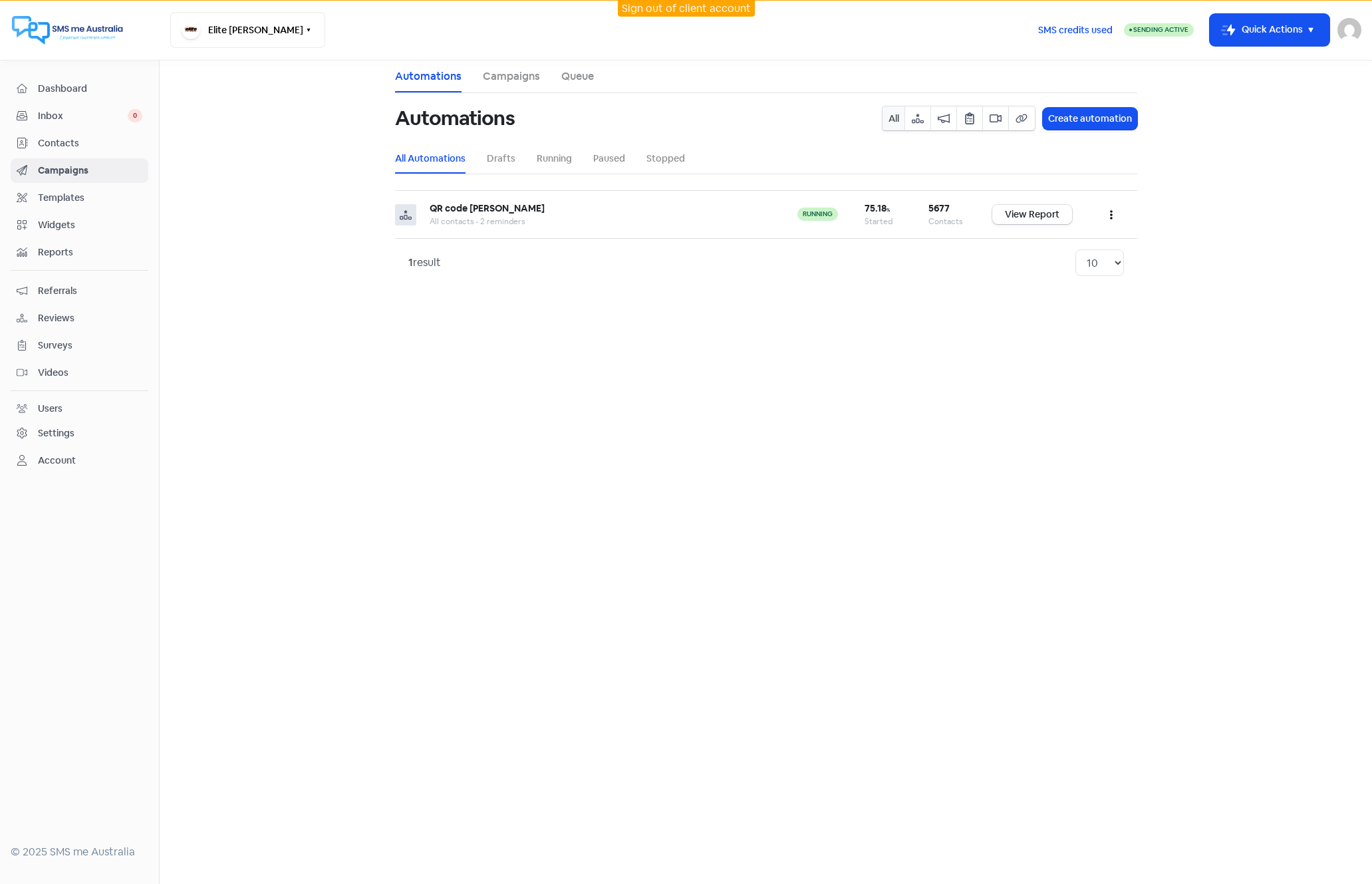
click at [601, 365] on main "Automations Campaigns Queue Automations All Create automation All Automations D…" at bounding box center [766, 472] width 1212 height 824
click at [899, 294] on main "Automations Campaigns Queue Automations All Create automation All Automations D…" at bounding box center [766, 472] width 1212 height 824
click at [42, 143] on span "Contacts" at bounding box center [90, 143] width 104 height 14
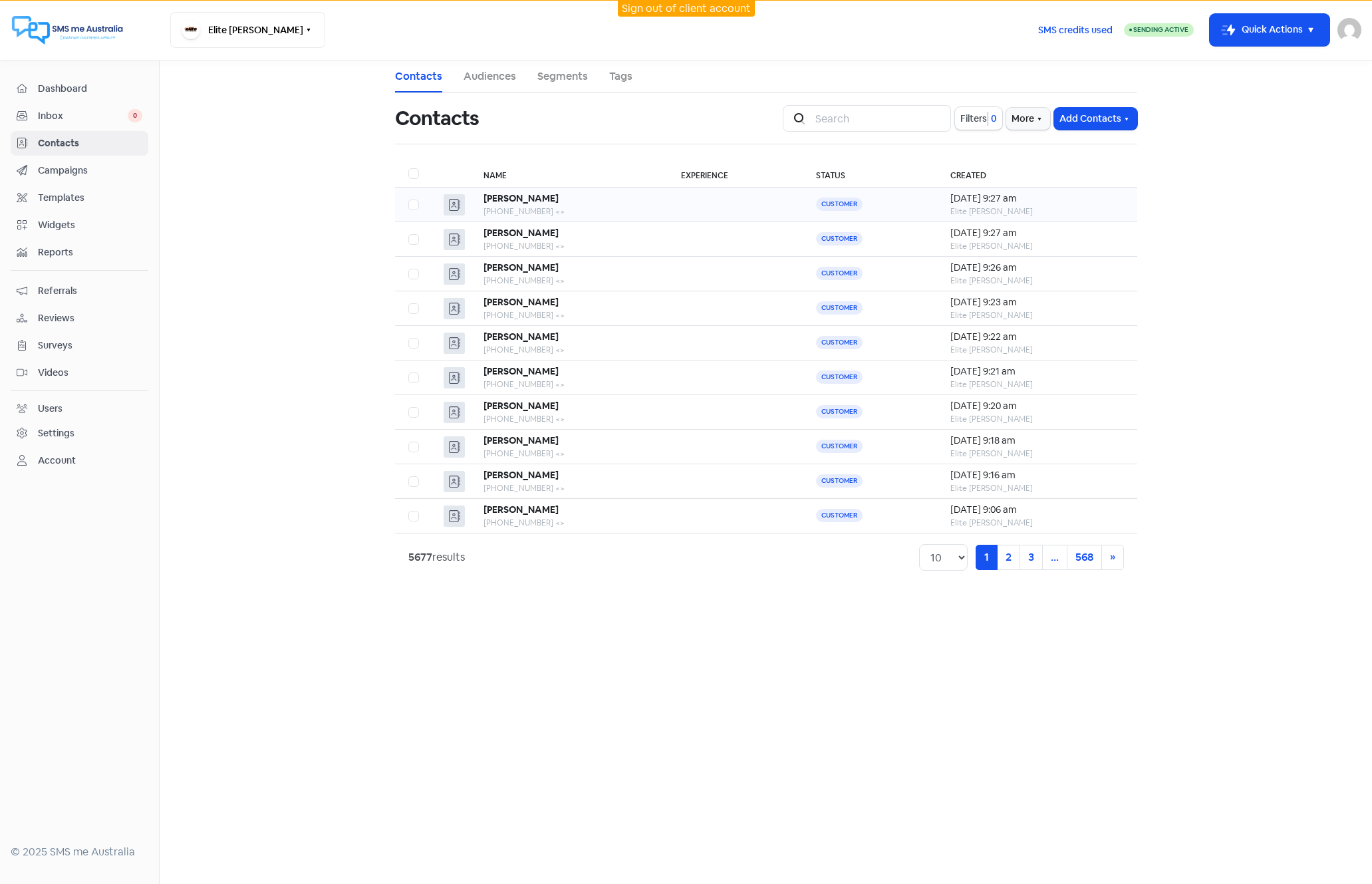
click at [667, 205] on td at bounding box center [735, 204] width 135 height 35
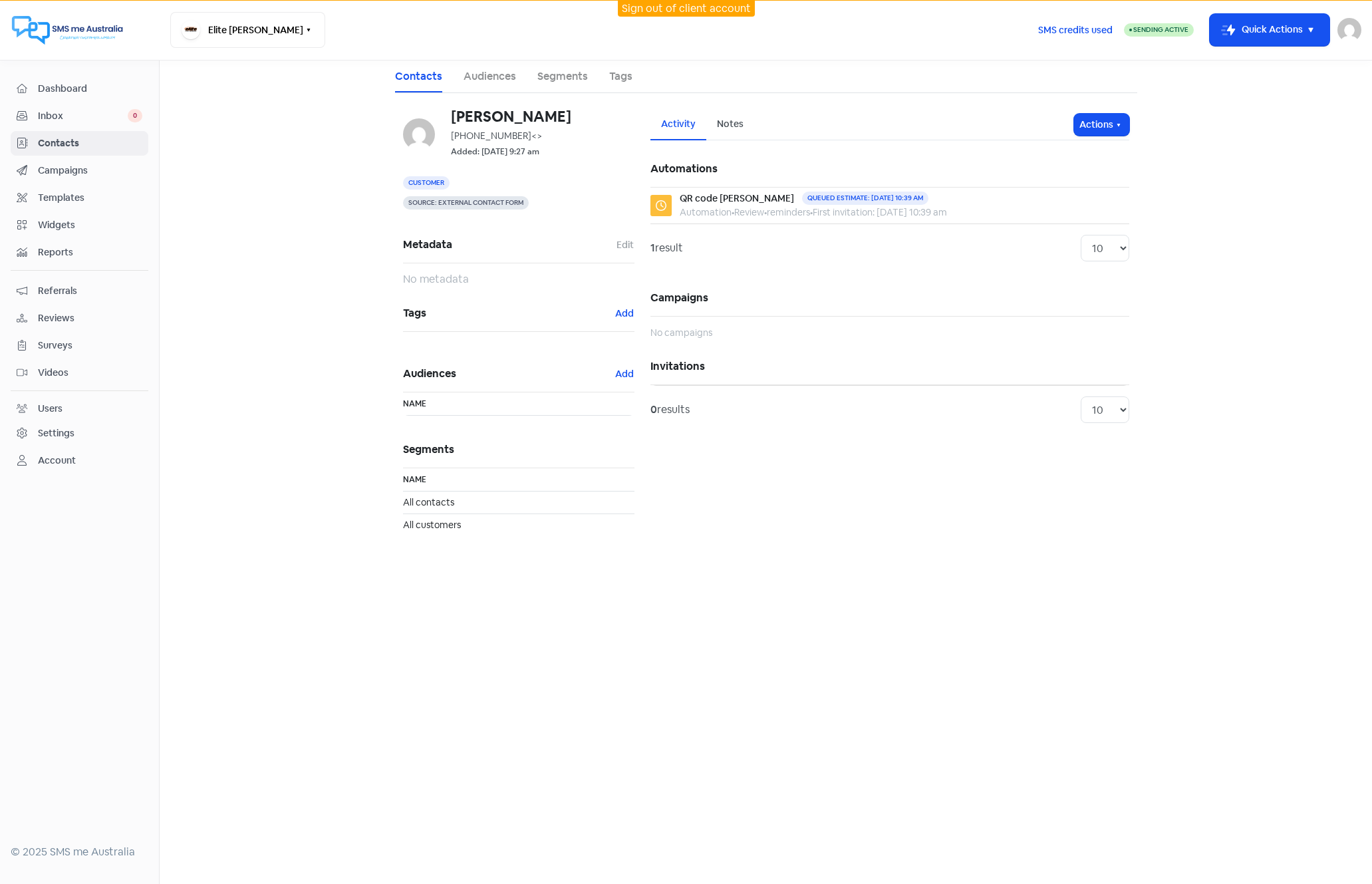
click at [67, 145] on span "Contacts" at bounding box center [90, 143] width 104 height 14
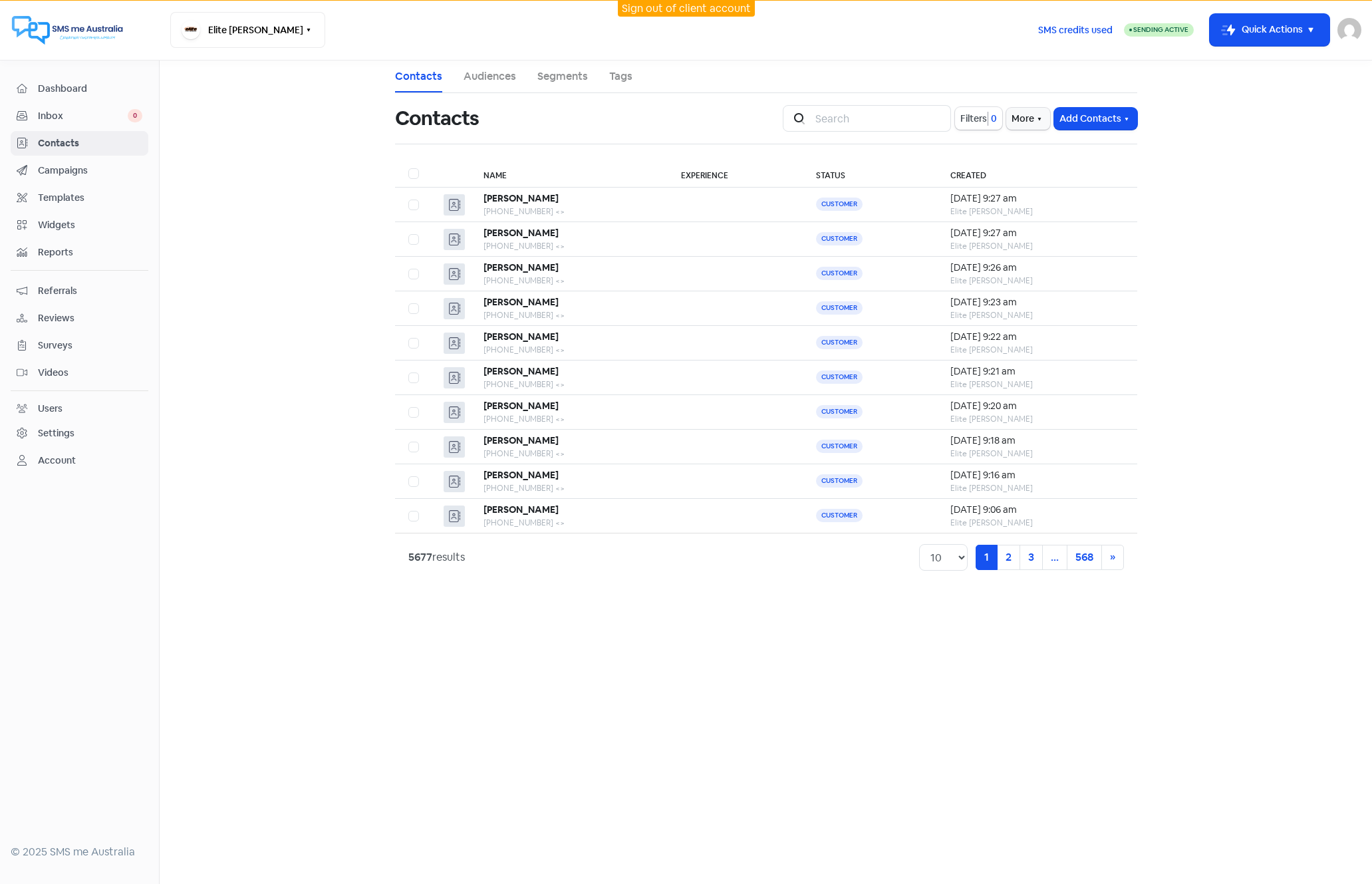
click at [62, 168] on span "Campaigns" at bounding box center [90, 170] width 104 height 14
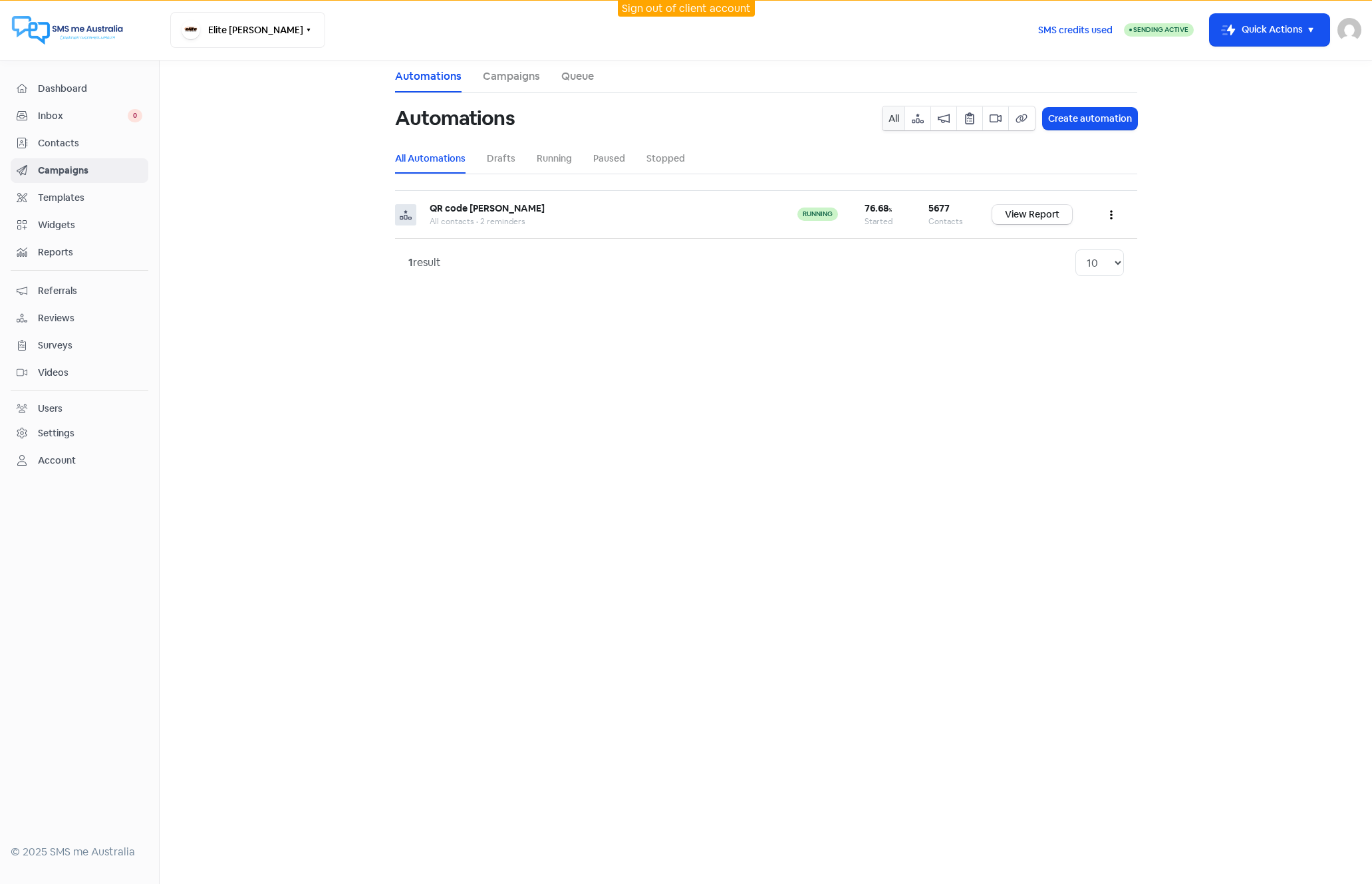
click at [669, 456] on main "Automations Campaigns Queue Automations All Create automation All Automations D…" at bounding box center [766, 472] width 1212 height 824
click at [59, 143] on span "Contacts" at bounding box center [90, 143] width 104 height 14
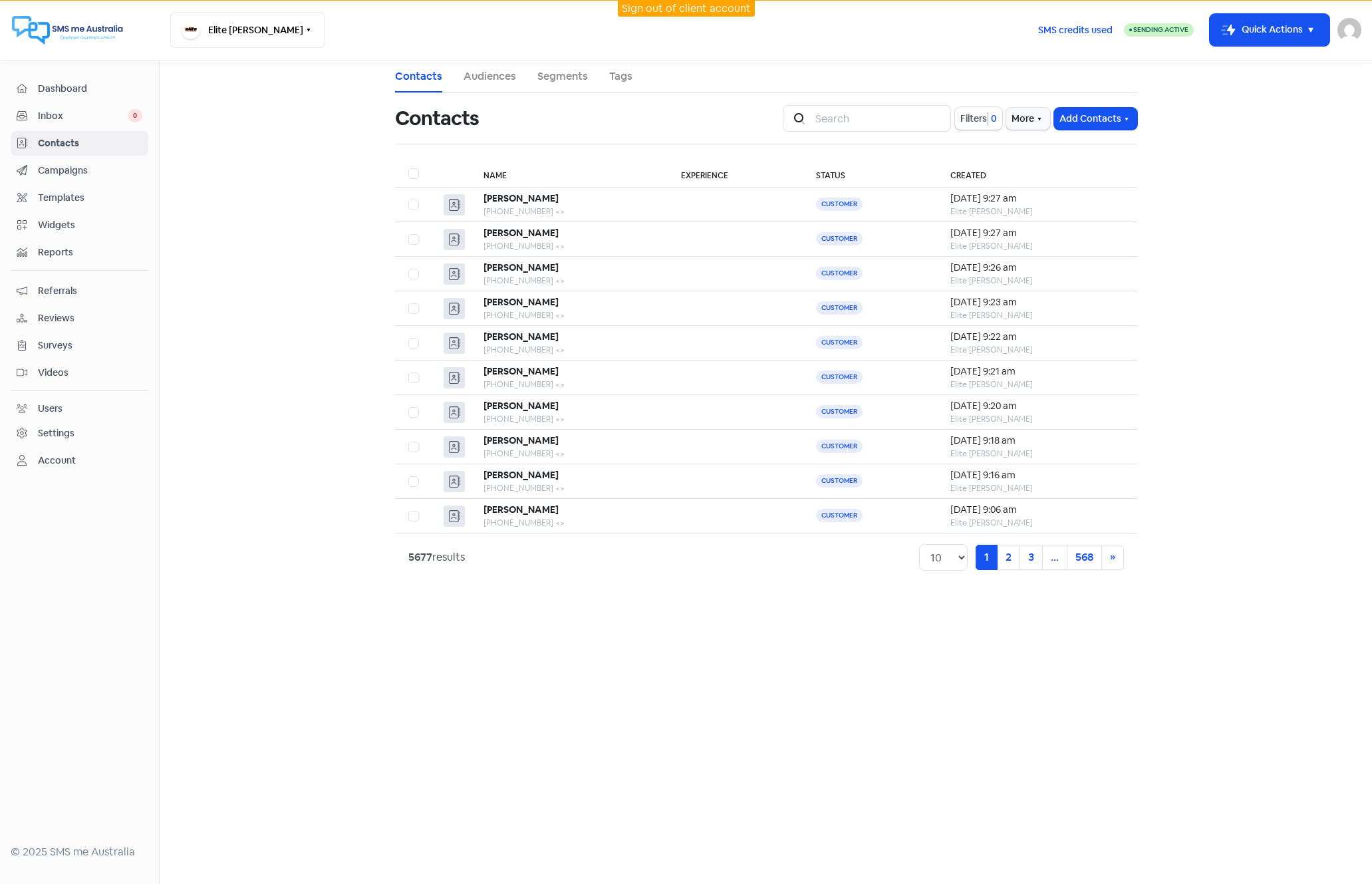
click at [62, 173] on span "Campaigns" at bounding box center [90, 170] width 104 height 14
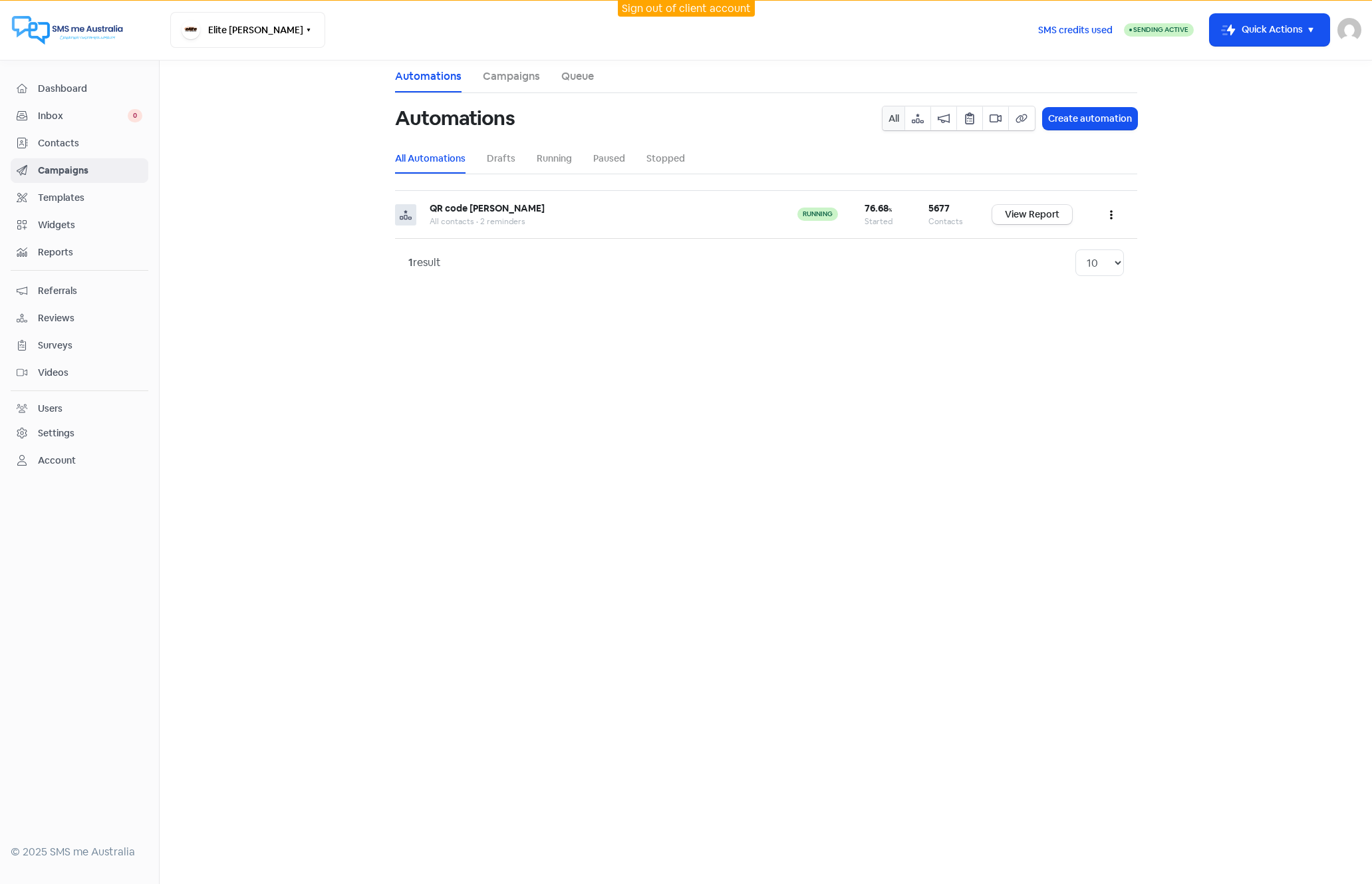
click at [567, 79] on link "Queue" at bounding box center [577, 76] width 33 height 16
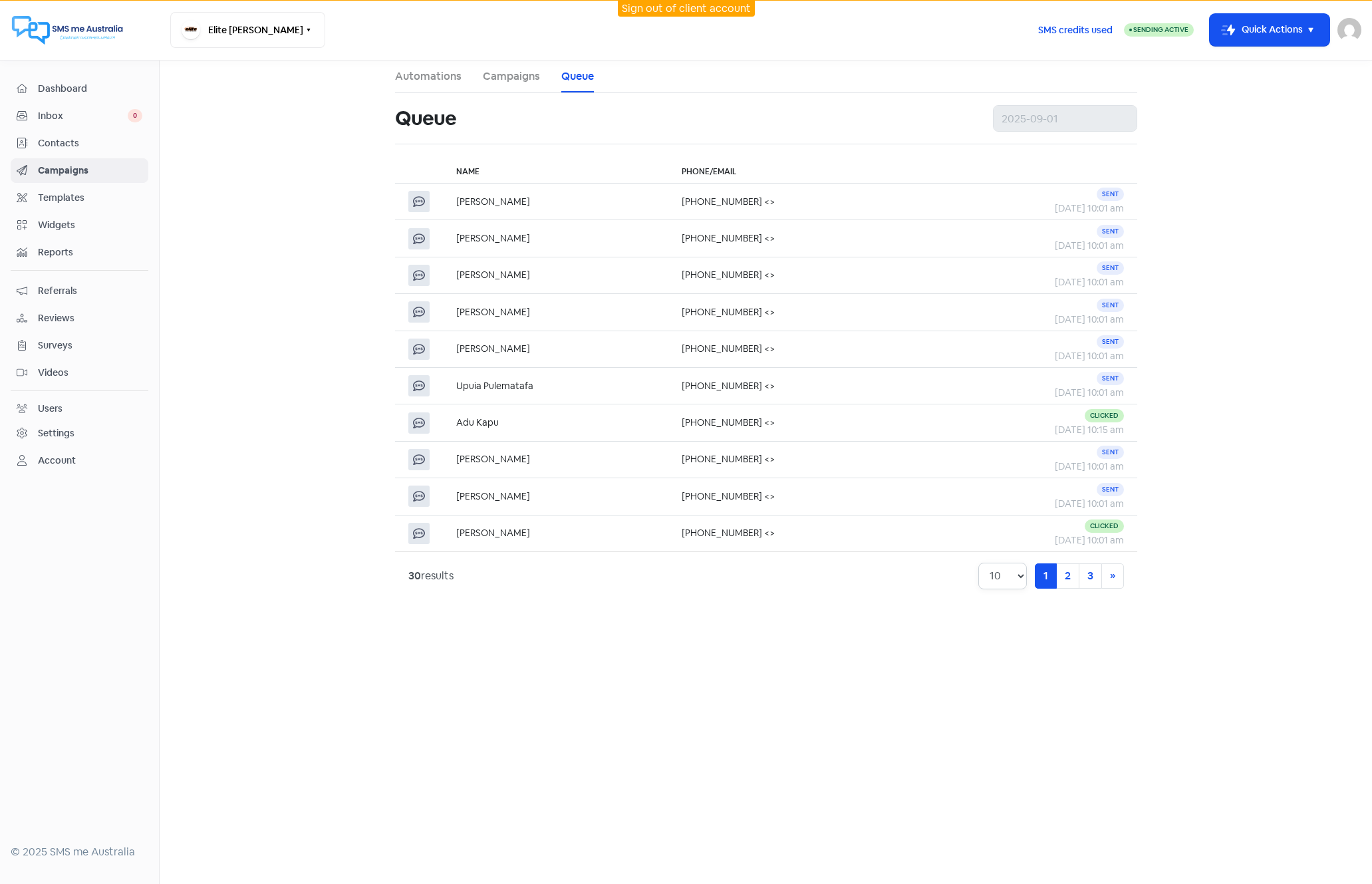
click at [1012, 584] on select "10 20 30 50 100" at bounding box center [1002, 576] width 48 height 27
click at [978, 563] on select "10 20 30 50 100" at bounding box center [1002, 576] width 48 height 27
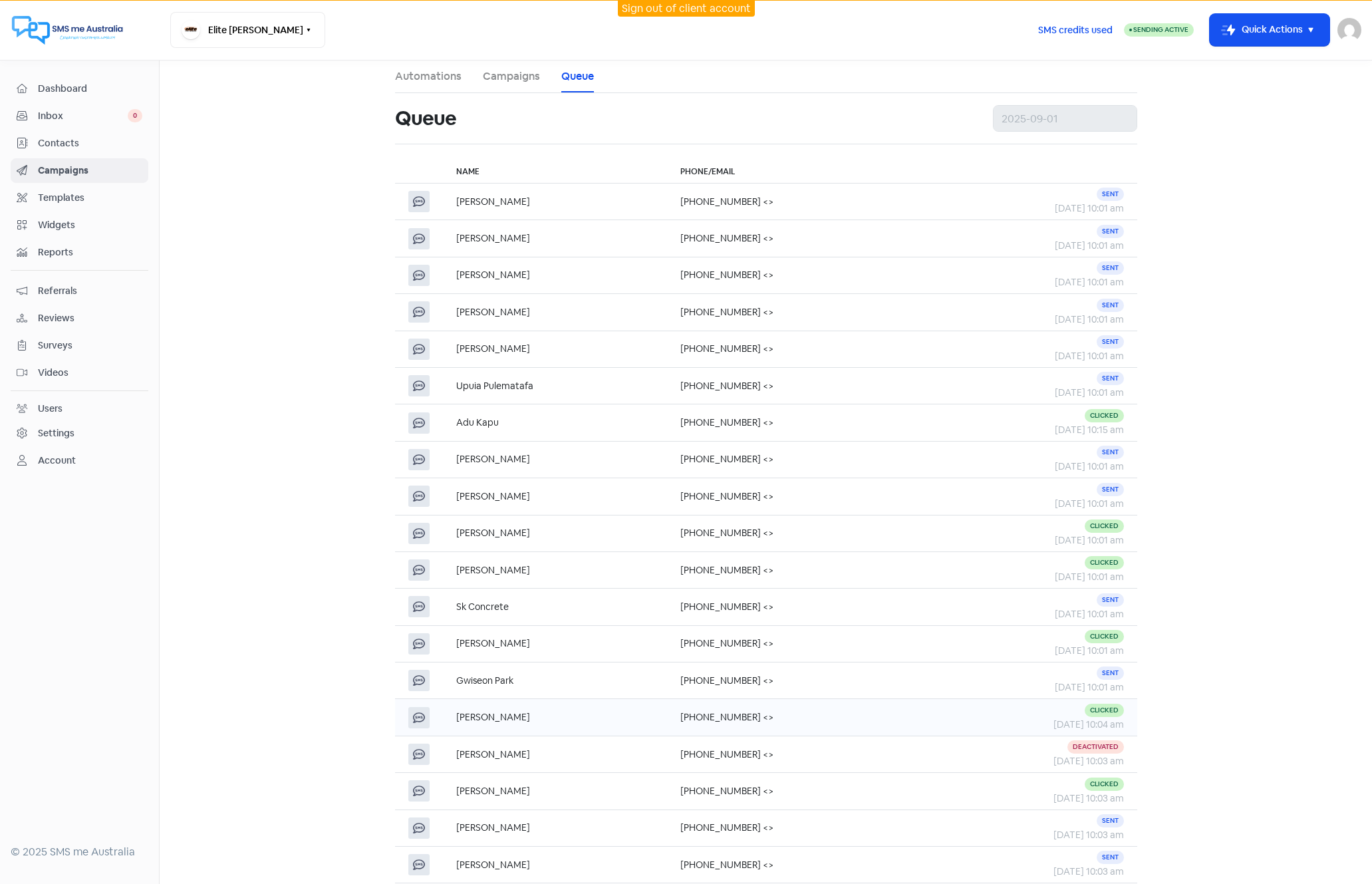
scroll to position [100, 0]
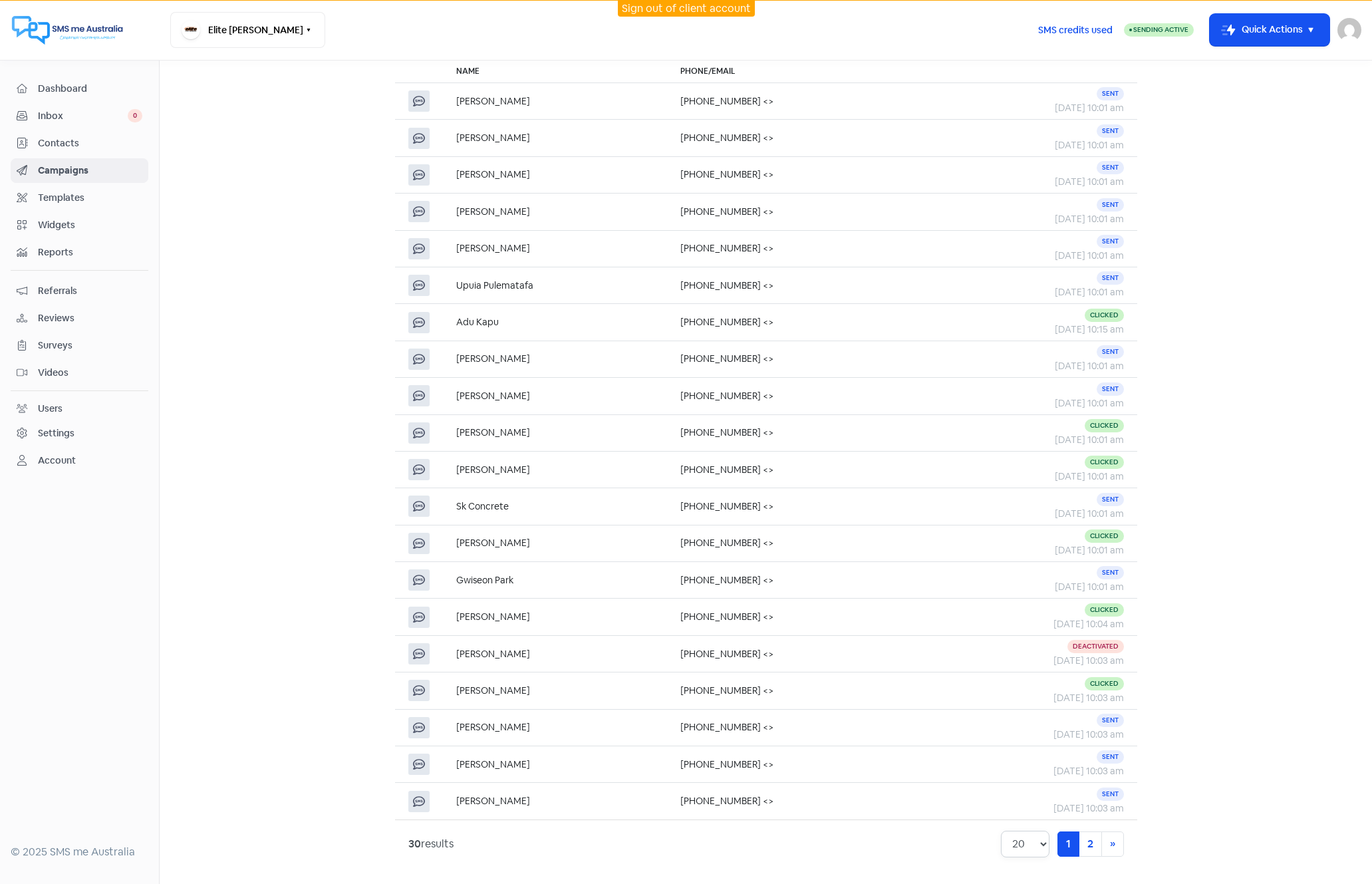
click at [1038, 845] on select "10 20 30 50 100" at bounding box center [1024, 844] width 48 height 27
click at [1000, 830] on select "10 20 30 50 100" at bounding box center [1024, 844] width 48 height 27
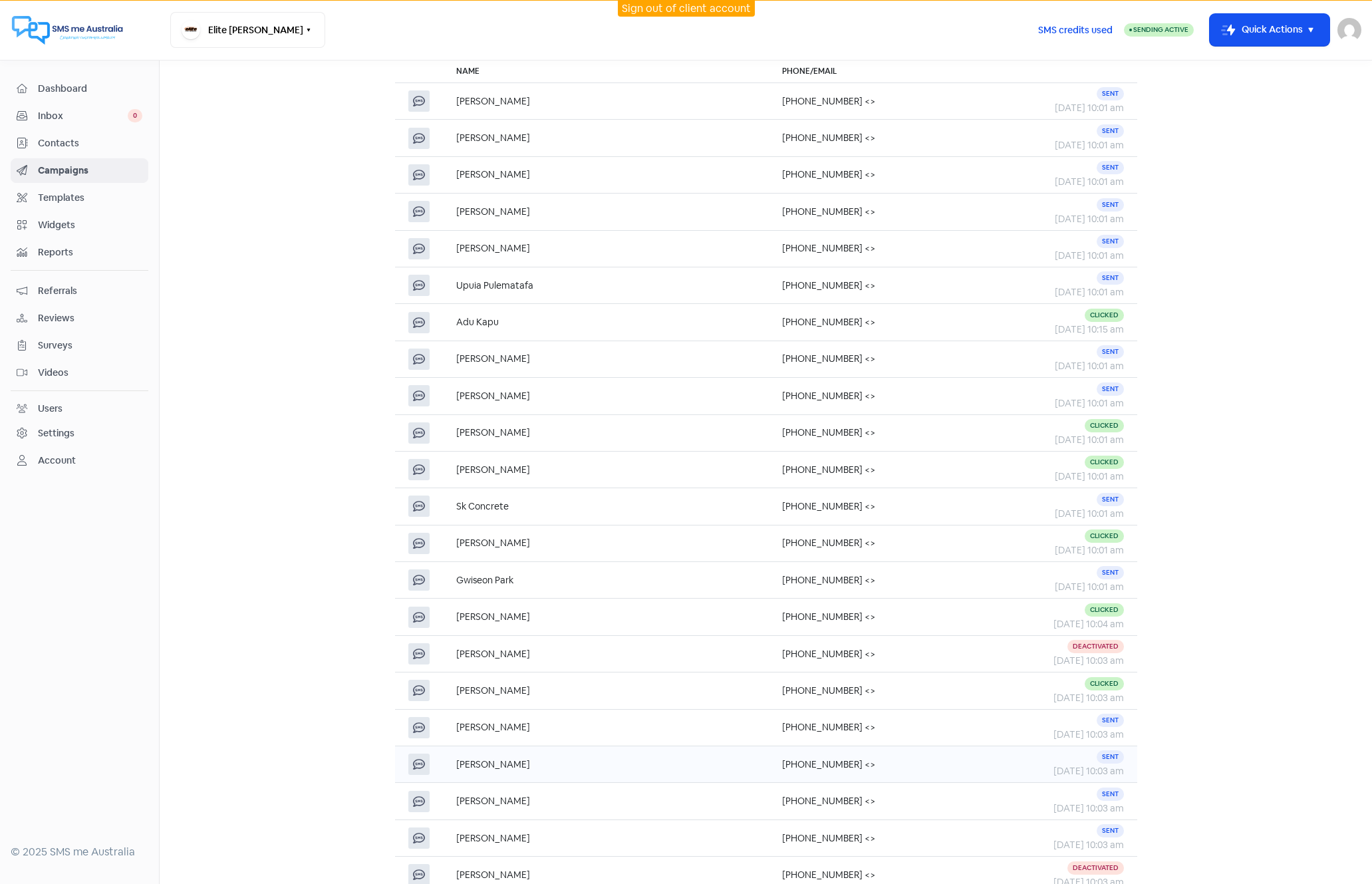
scroll to position [469, 0]
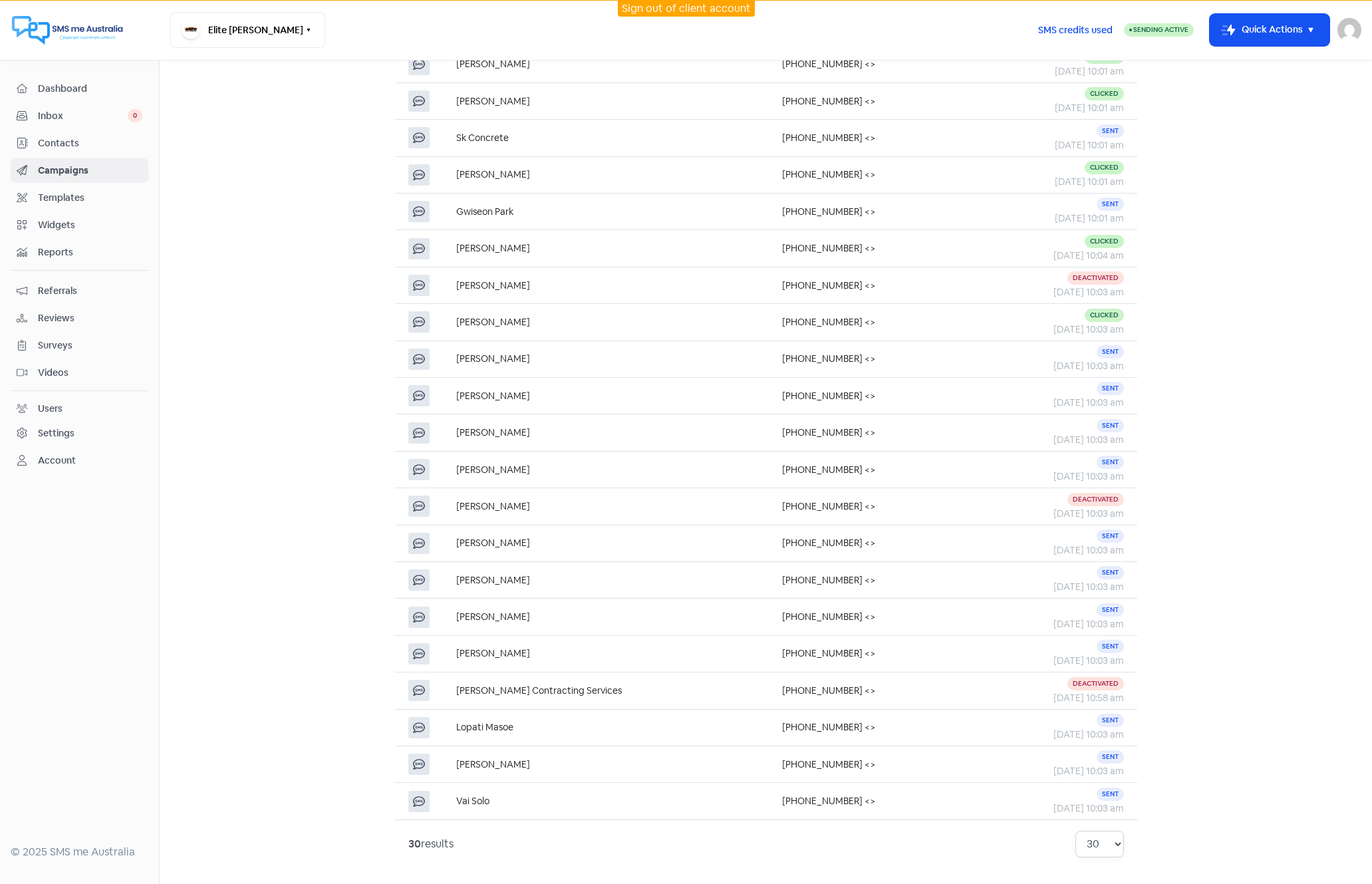
click at [1097, 849] on select "10 20 30 50 100" at bounding box center [1099, 844] width 48 height 27
select select "50"
click at [1075, 830] on select "10 20 30 50 100" at bounding box center [1099, 844] width 48 height 27
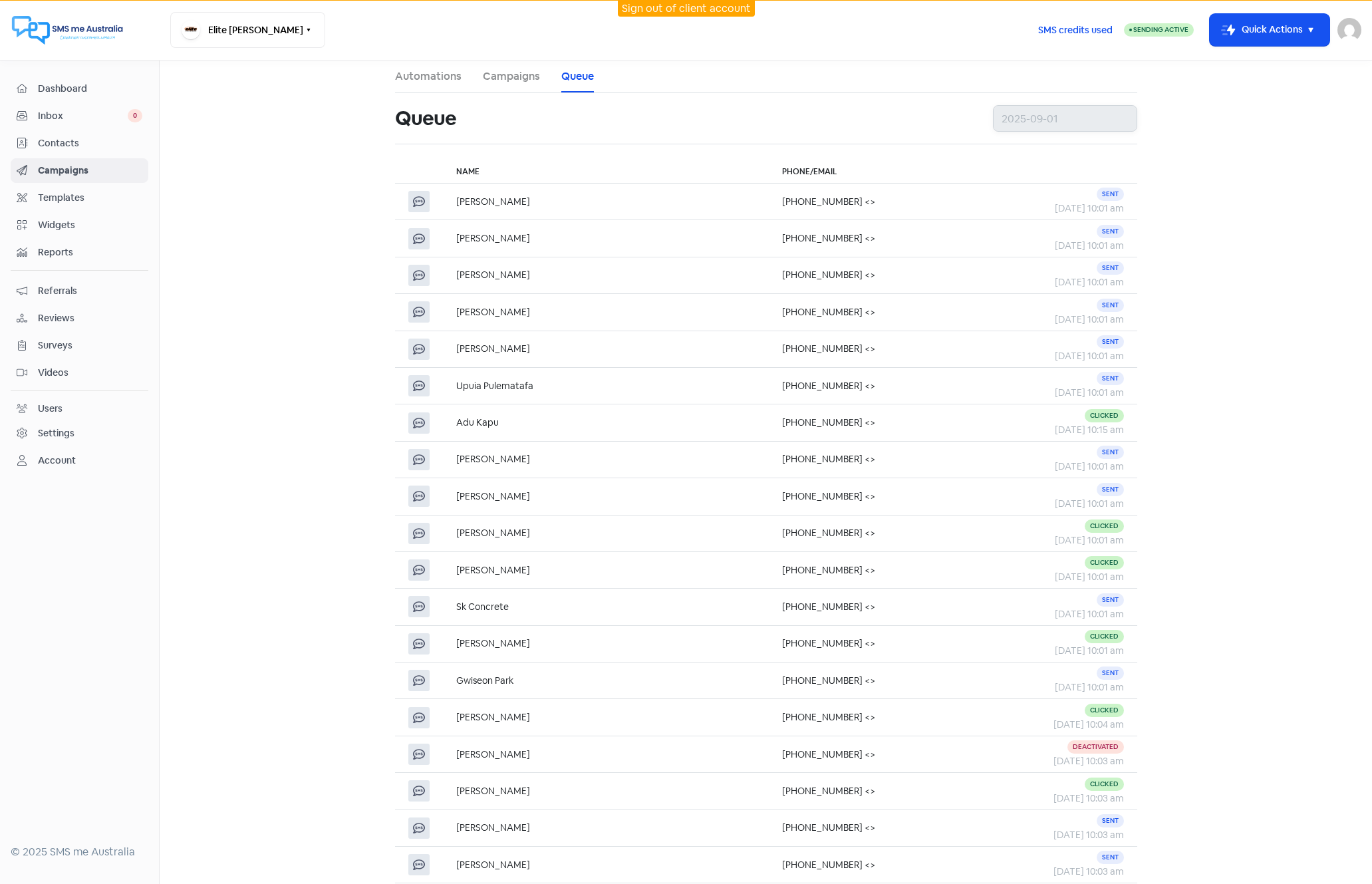
click at [1071, 123] on input "text" at bounding box center [1065, 118] width 144 height 27
type input "2025-09-02"
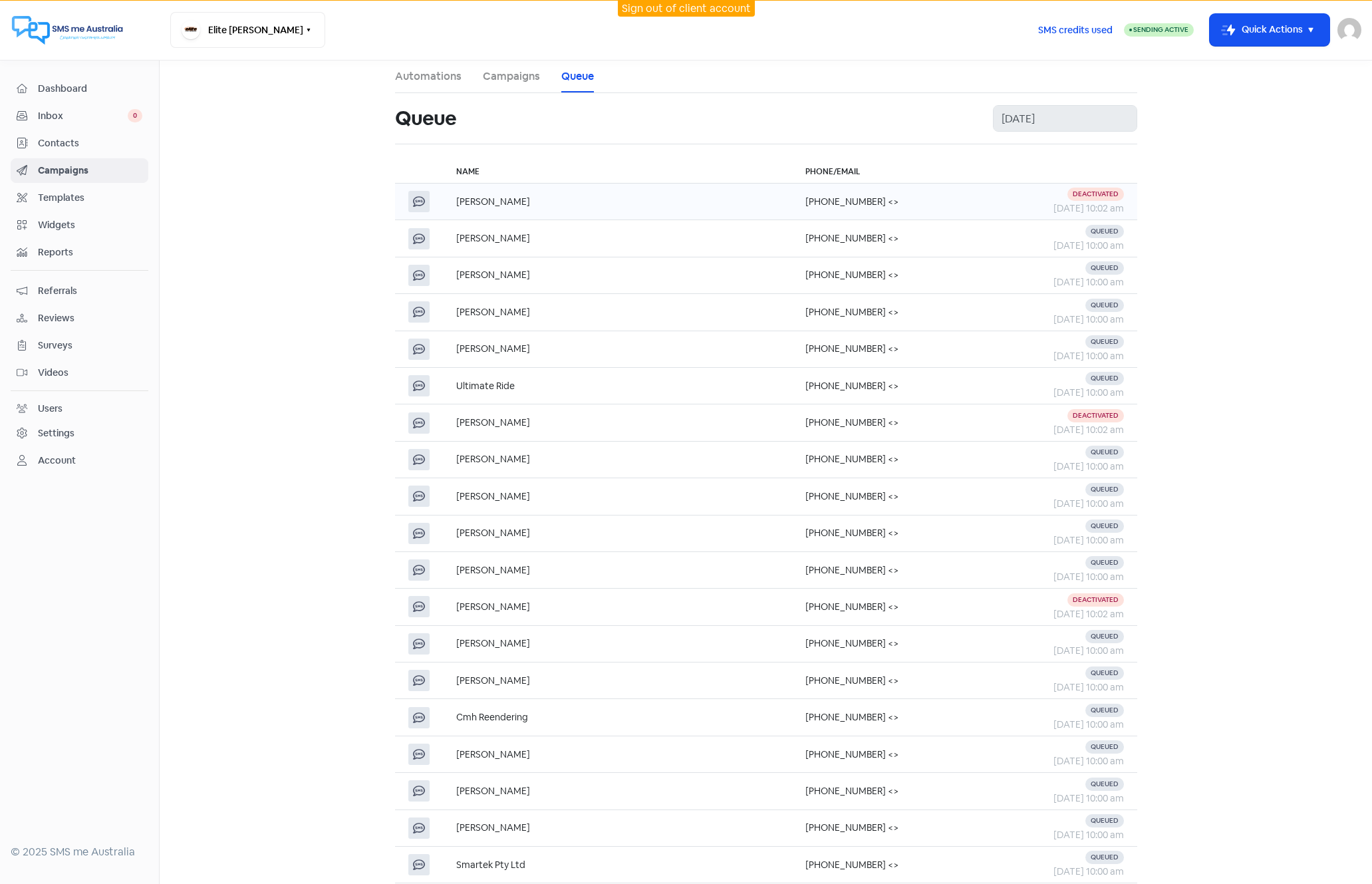
click at [759, 194] on td "Justine Wanjema Mulasi" at bounding box center [618, 201] width 349 height 36
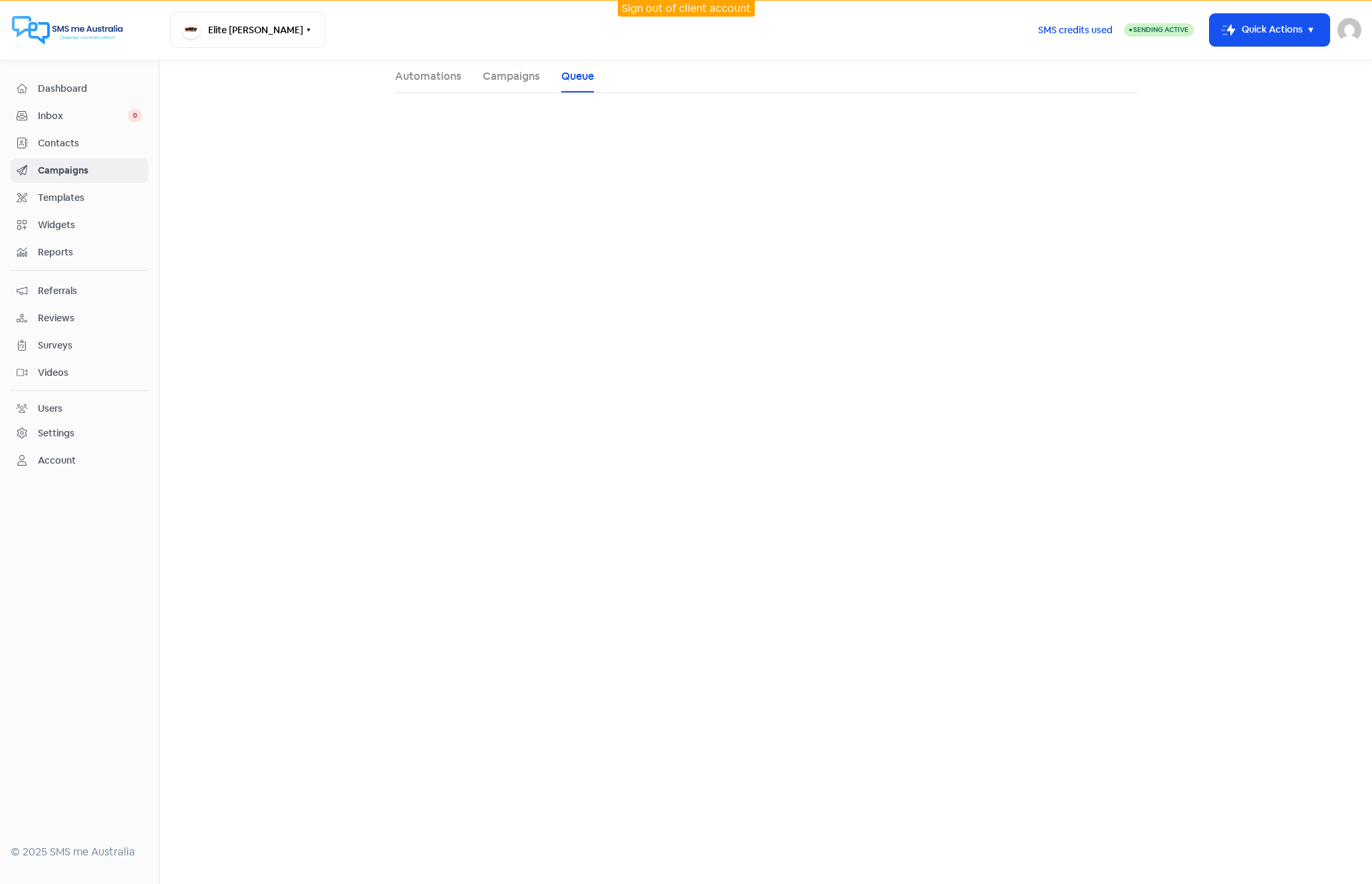
select select "50"
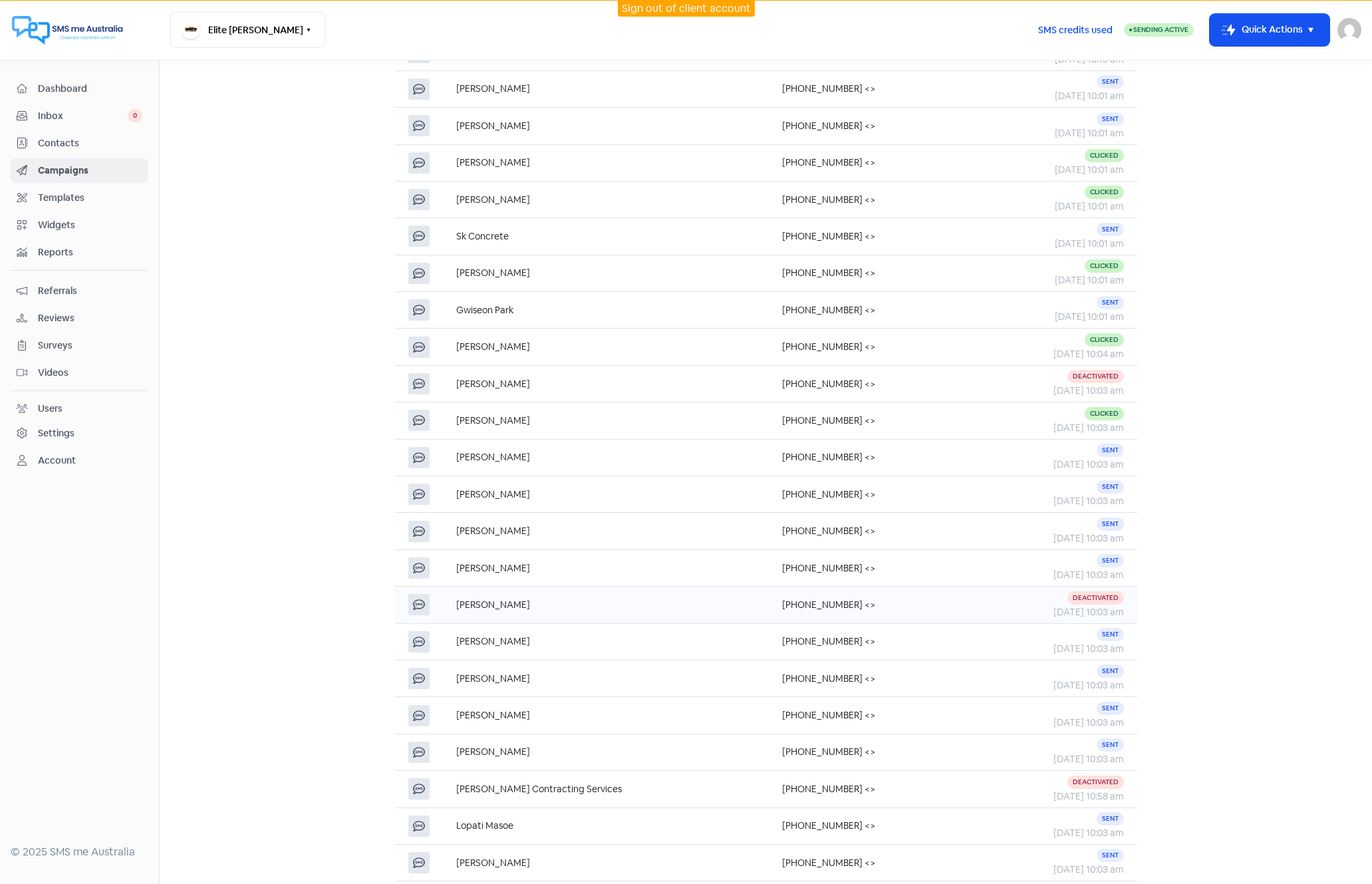
scroll to position [370, 0]
drag, startPoint x: 533, startPoint y: 603, endPoint x: 450, endPoint y: 603, distance: 83.0
click at [450, 603] on td "Richard Tuala" at bounding box center [606, 604] width 326 height 36
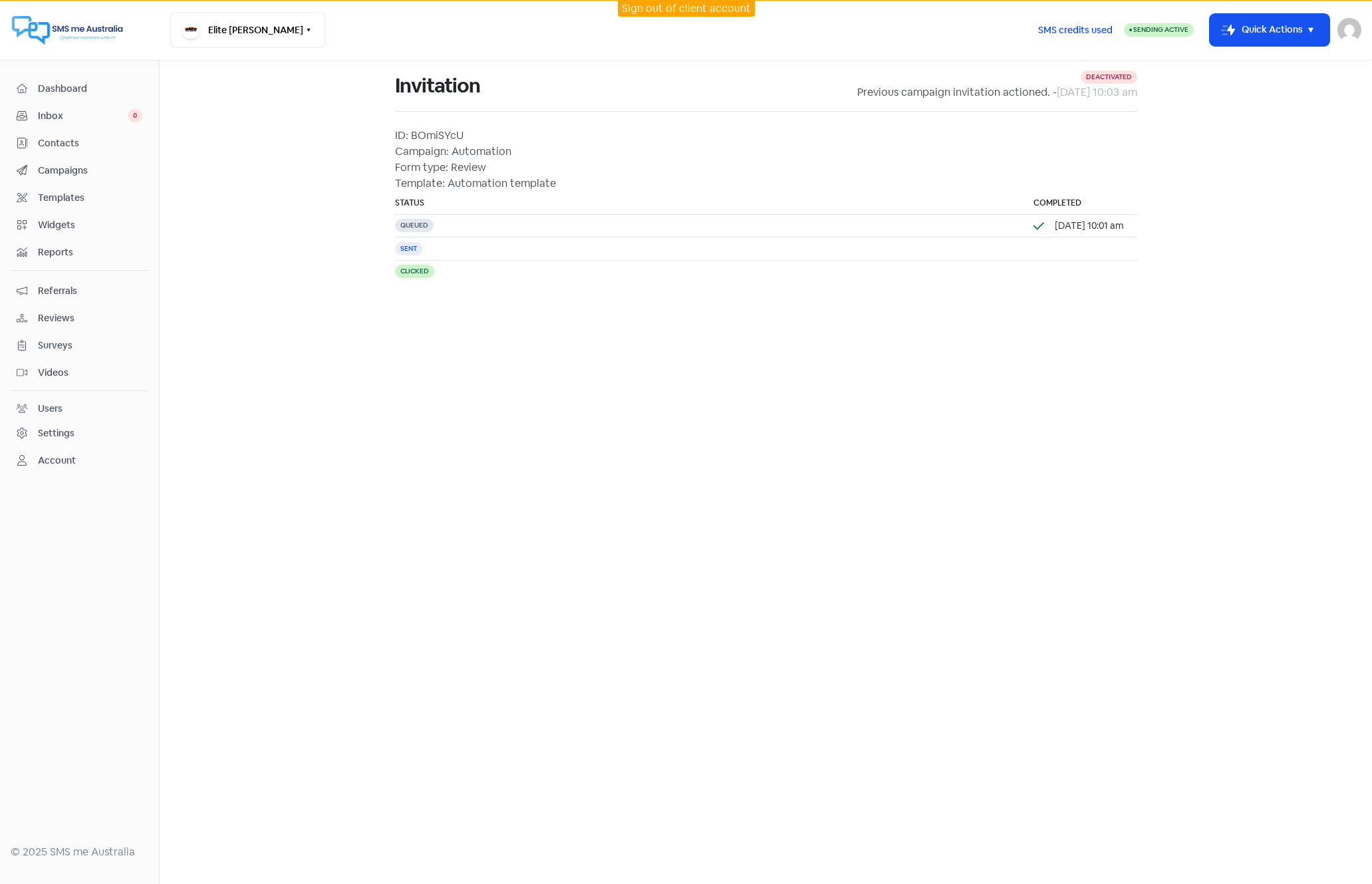
drag, startPoint x: 462, startPoint y: 604, endPoint x: 373, endPoint y: 512, distance: 128.0
click at [373, 512] on main "Invitation deactivated Previous campaign invitation actioned. - 26 Aug 2025, 10…" at bounding box center [766, 472] width 1212 height 824
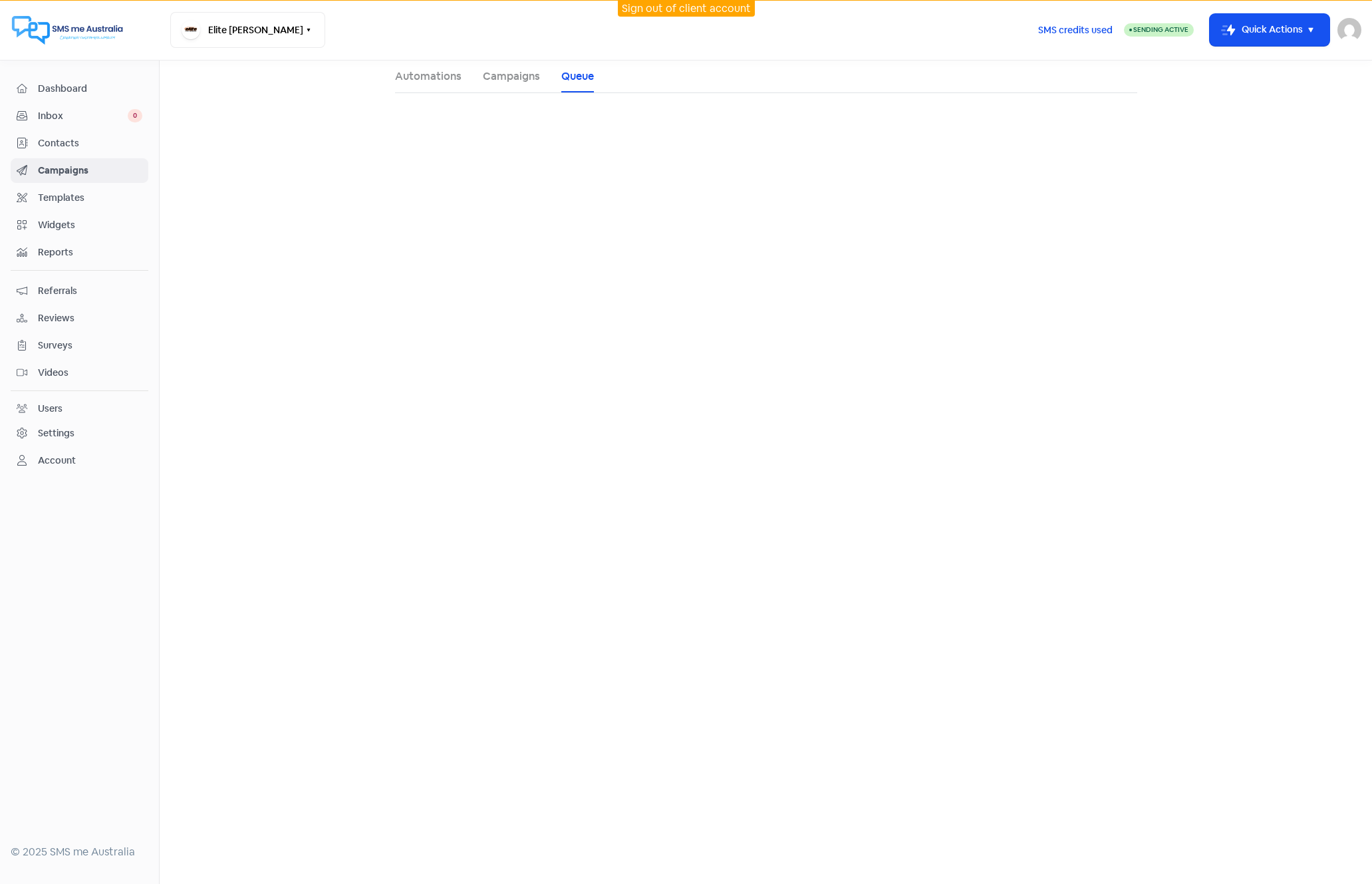
select select "50"
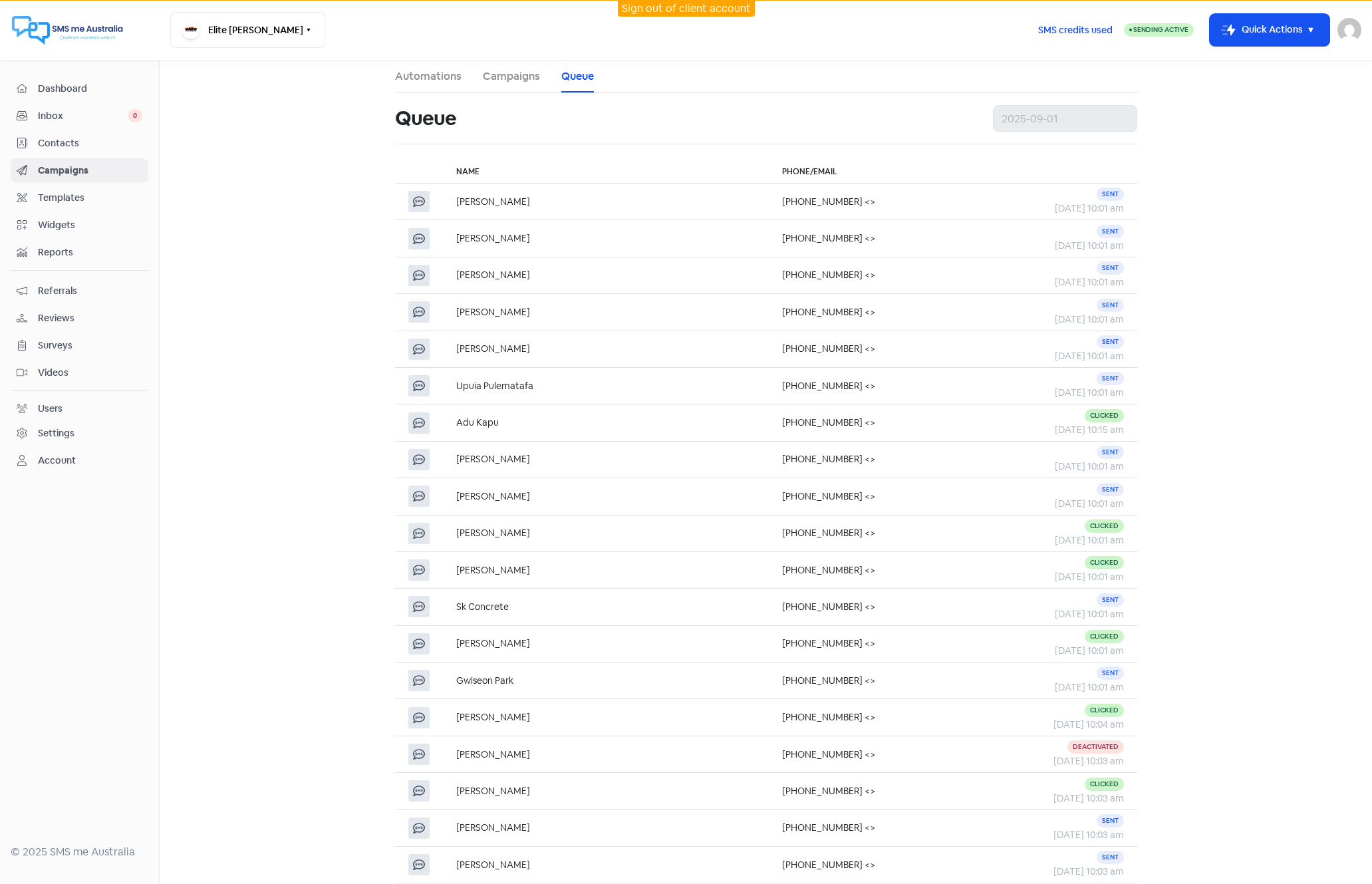
click at [74, 142] on span "Contacts" at bounding box center [90, 143] width 104 height 14
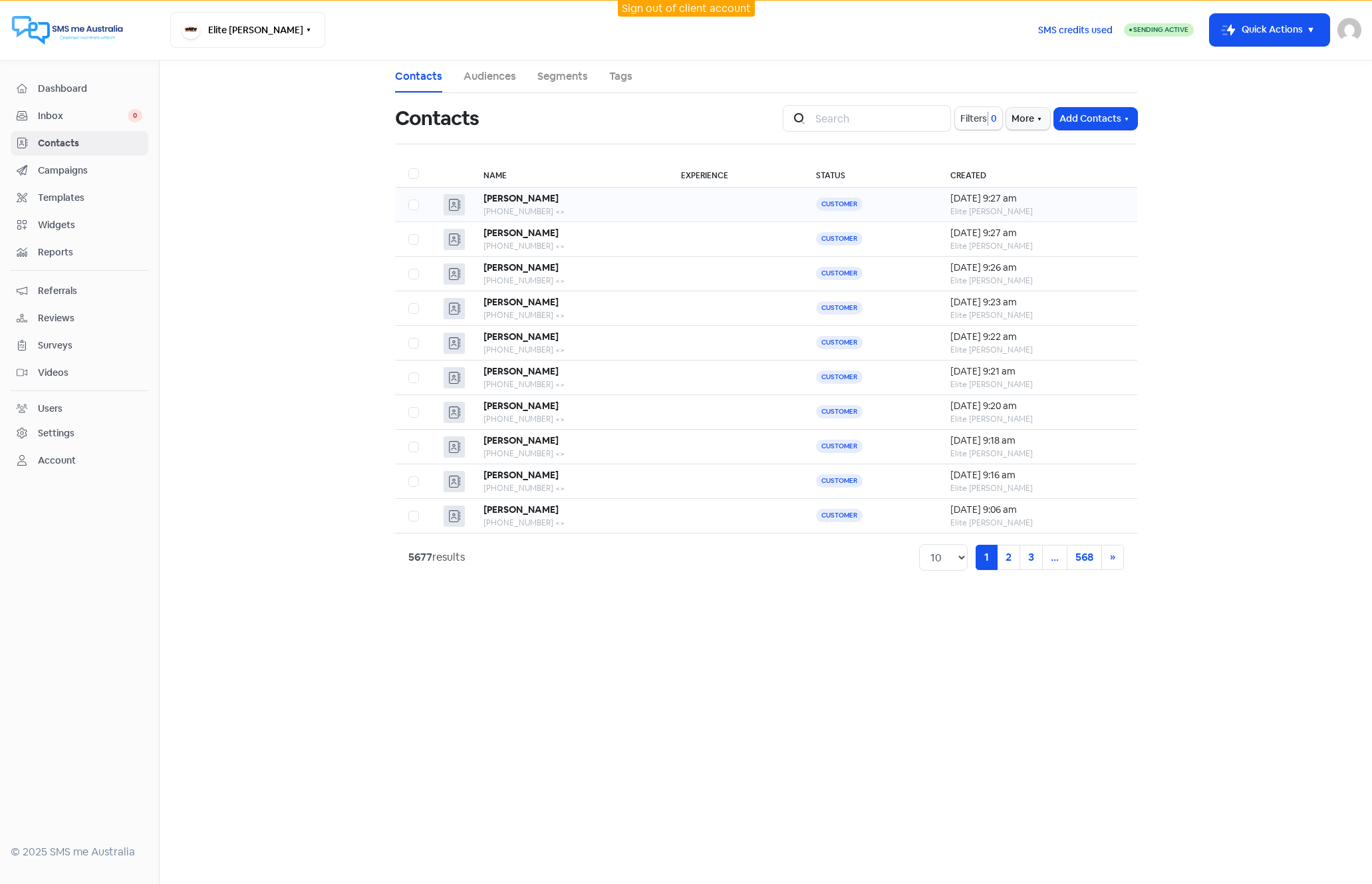
click at [729, 207] on td at bounding box center [735, 204] width 135 height 35
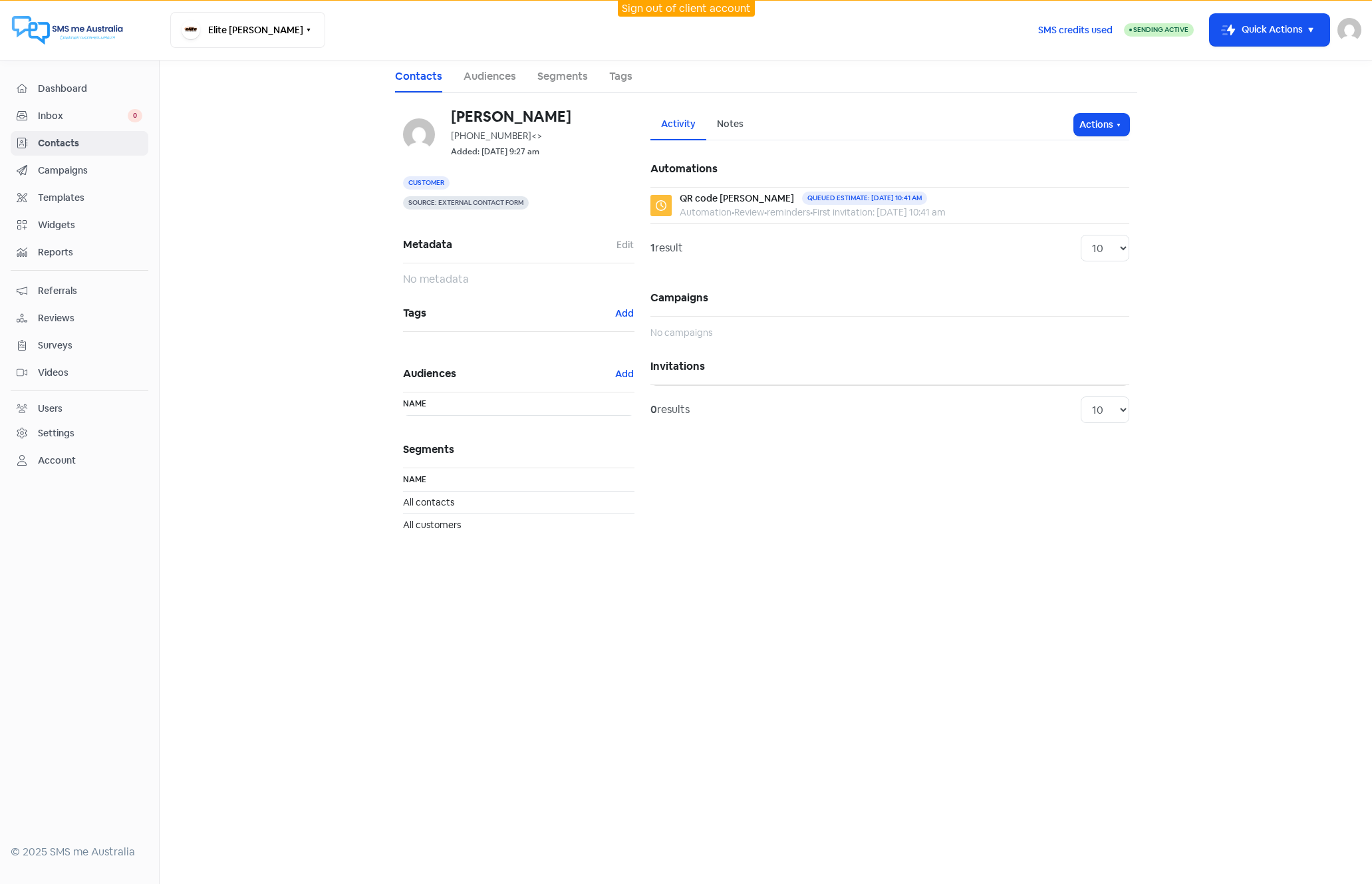
click at [865, 498] on div "Activity Notes Actions Automations QR code Melton Queued estimate: 15 Sep 2025,…" at bounding box center [890, 331] width 495 height 443
click at [54, 89] on span "Dashboard" at bounding box center [90, 88] width 104 height 14
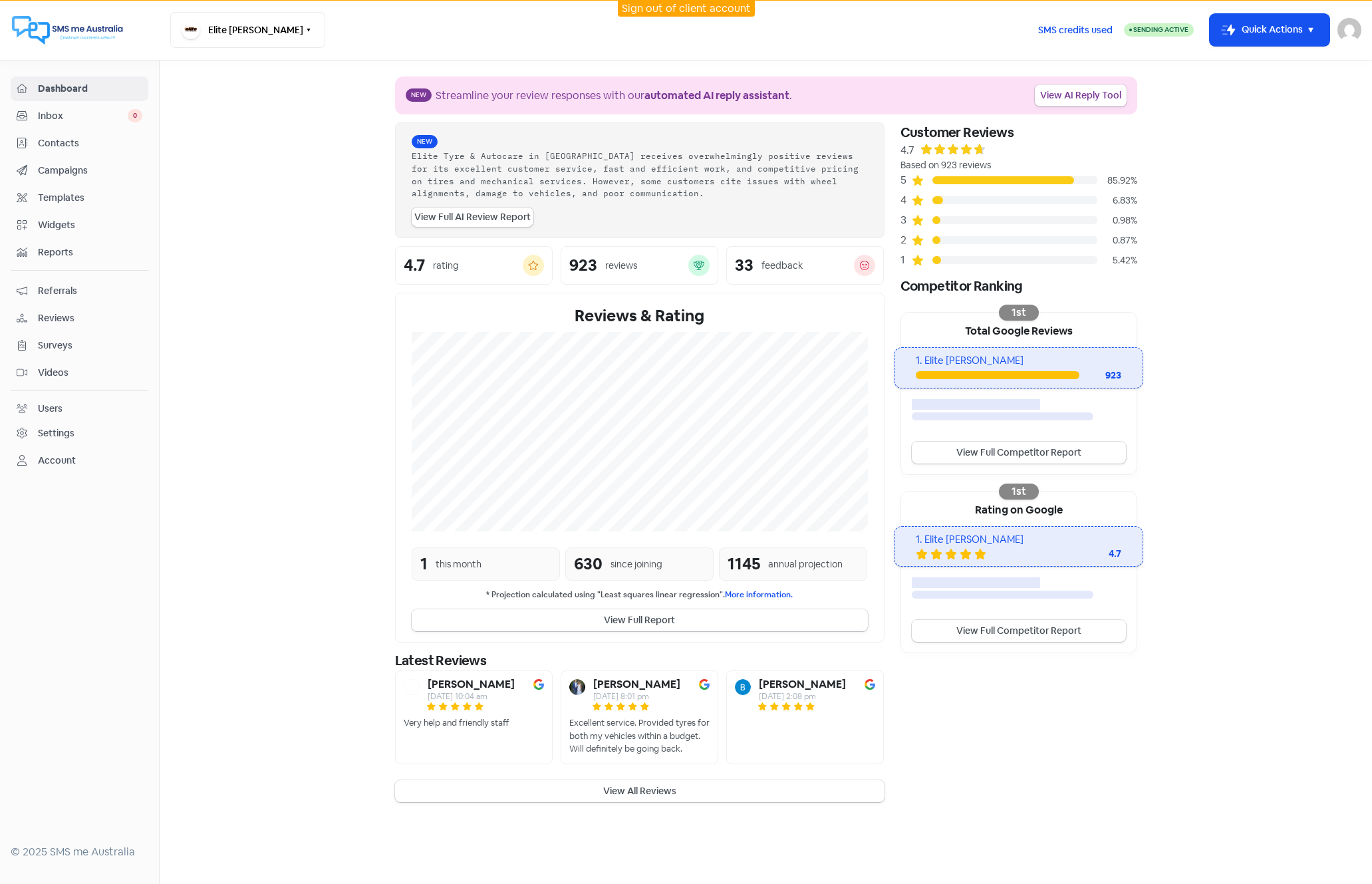
click at [56, 140] on span "Contacts" at bounding box center [90, 143] width 104 height 14
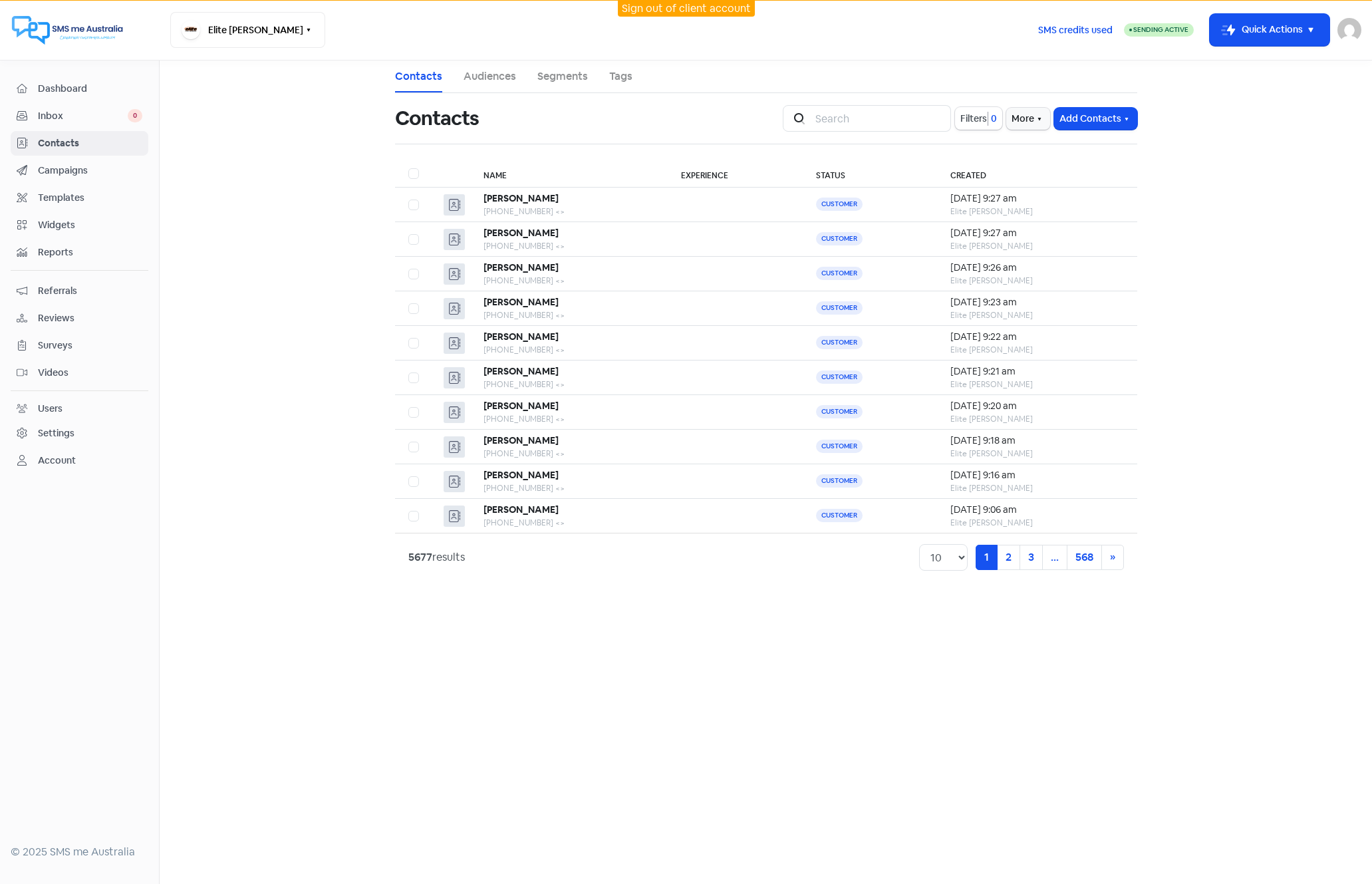
click at [53, 165] on span "Campaigns" at bounding box center [90, 170] width 104 height 14
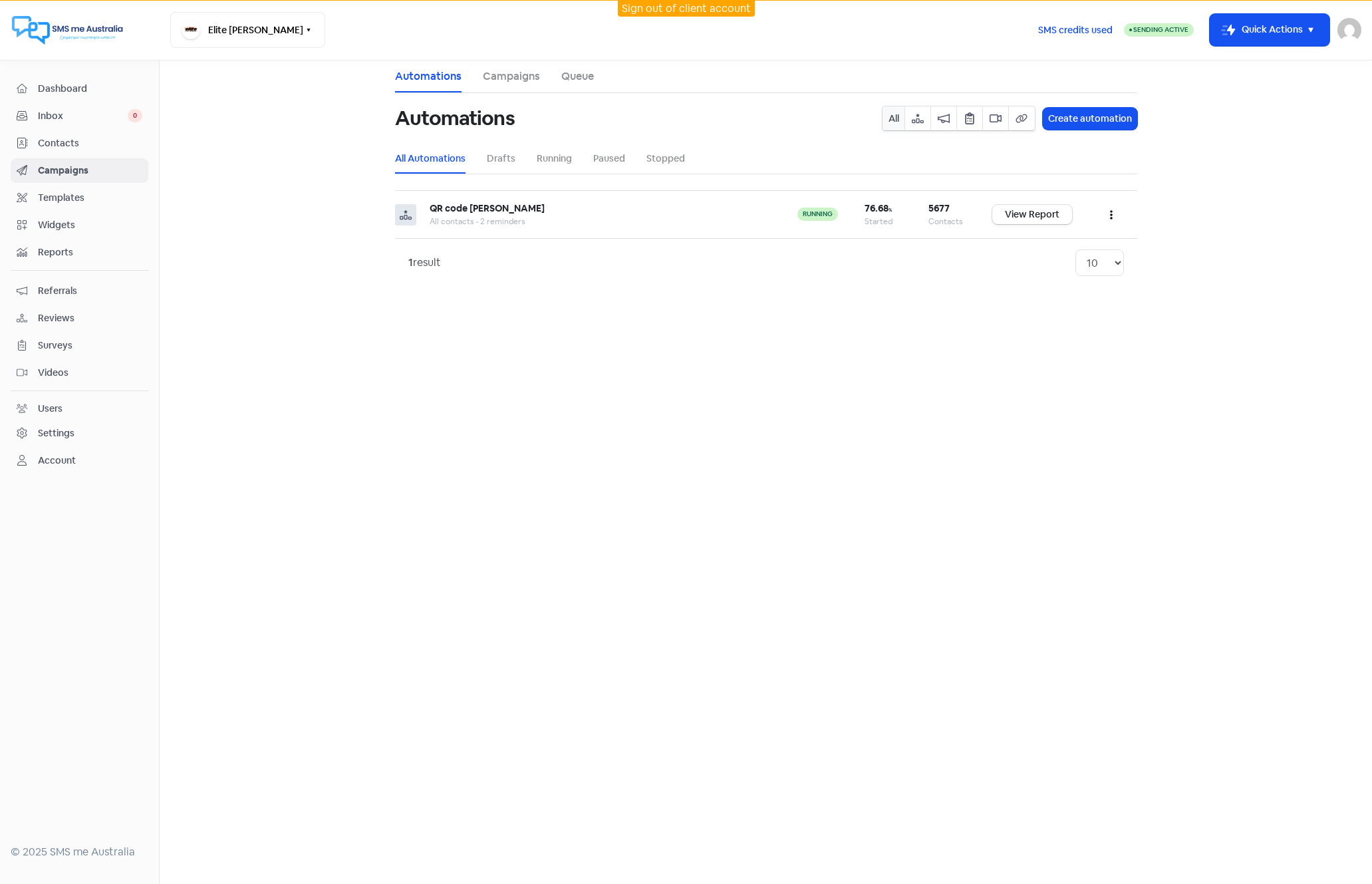
click at [888, 262] on div "1 result 10 20 30 50 100" at bounding box center [766, 262] width 716 height 27
click at [66, 146] on span "Contacts" at bounding box center [90, 143] width 104 height 14
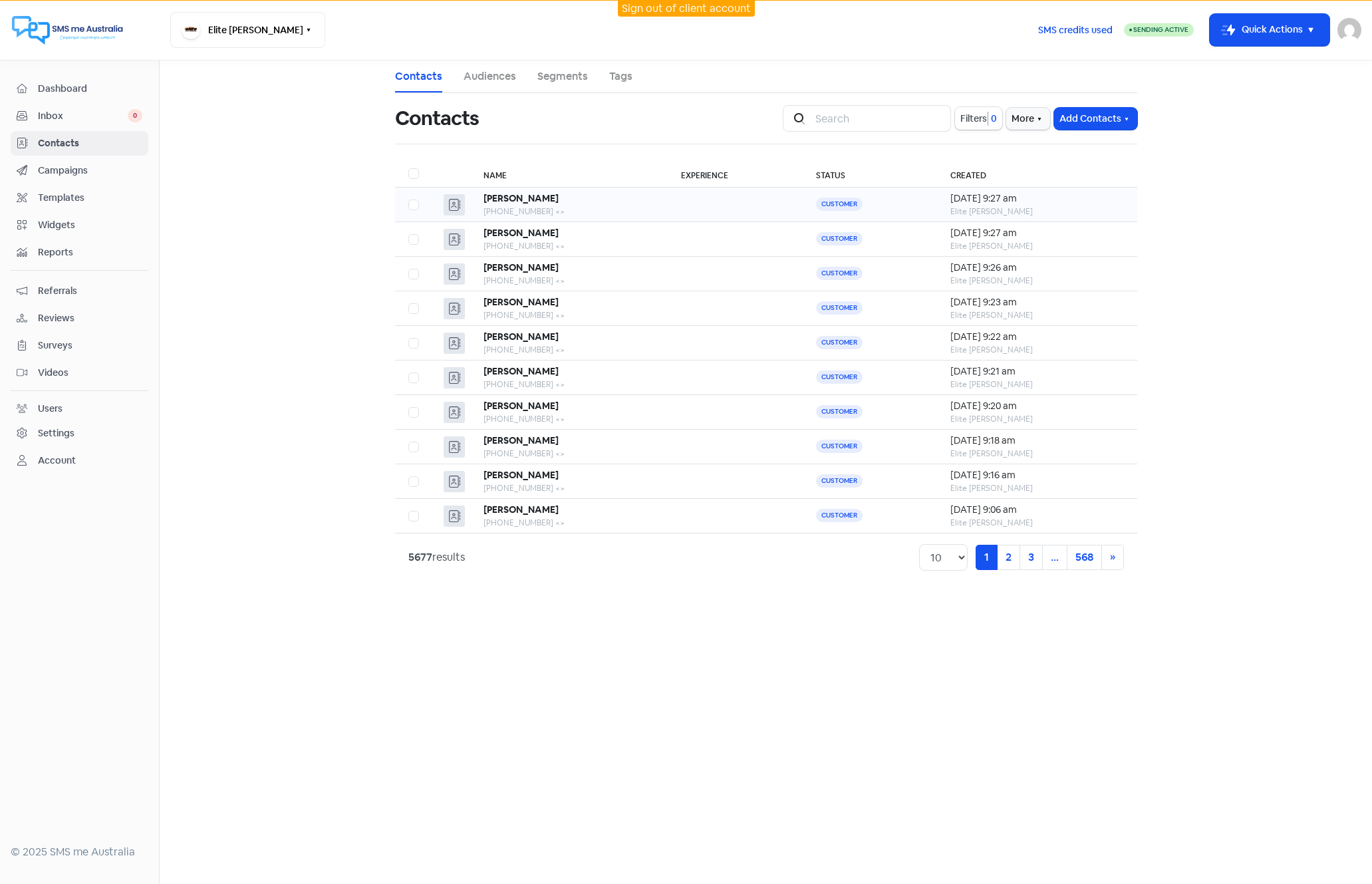
click at [632, 200] on div "[PERSON_NAME]" at bounding box center [569, 199] width 171 height 14
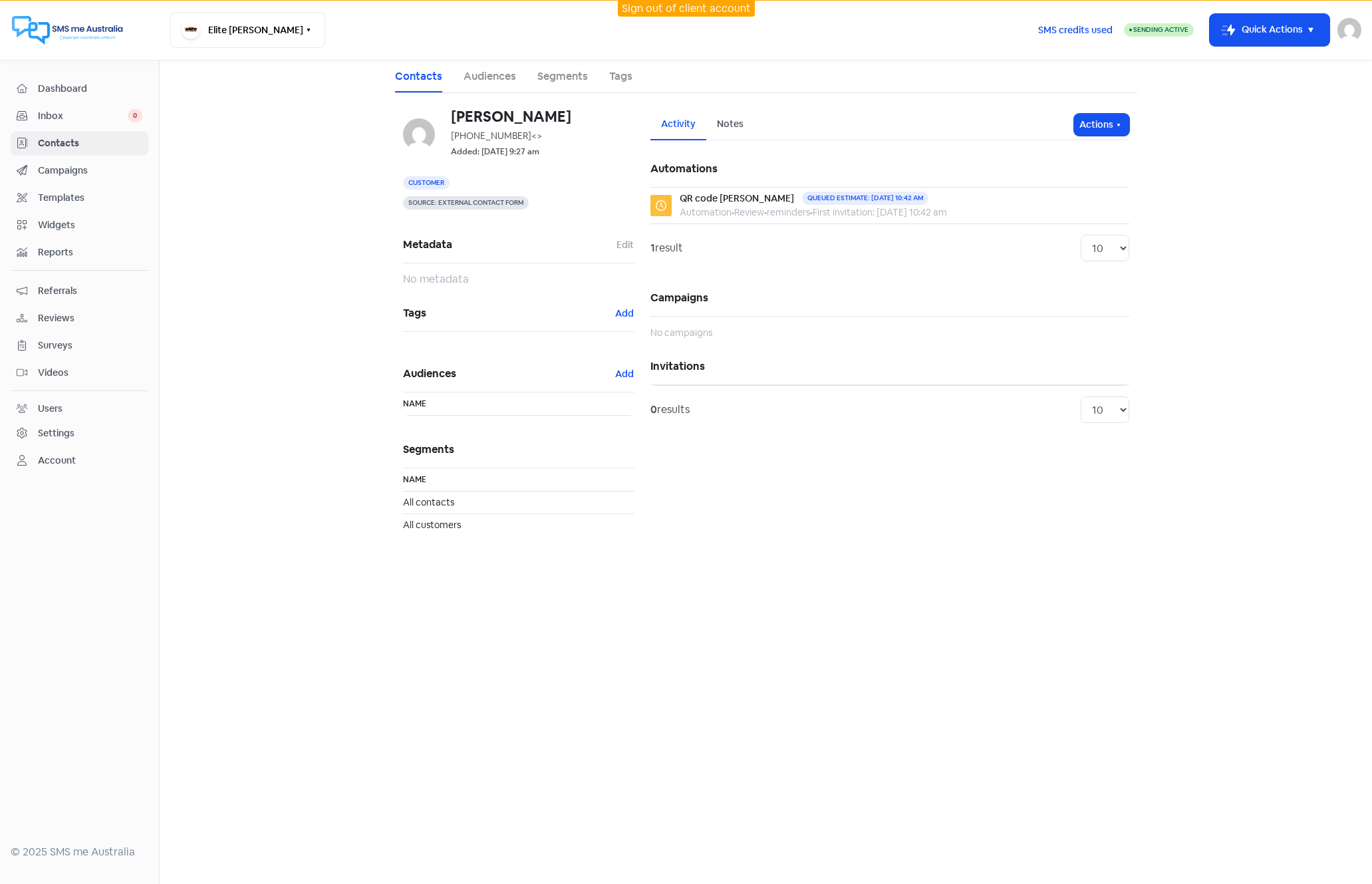
click at [306, 164] on main "Contacts Audiences Segments Tags Kevin Aquilina +61411418022 <> Added: 1 Sep 20…" at bounding box center [766, 472] width 1212 height 824
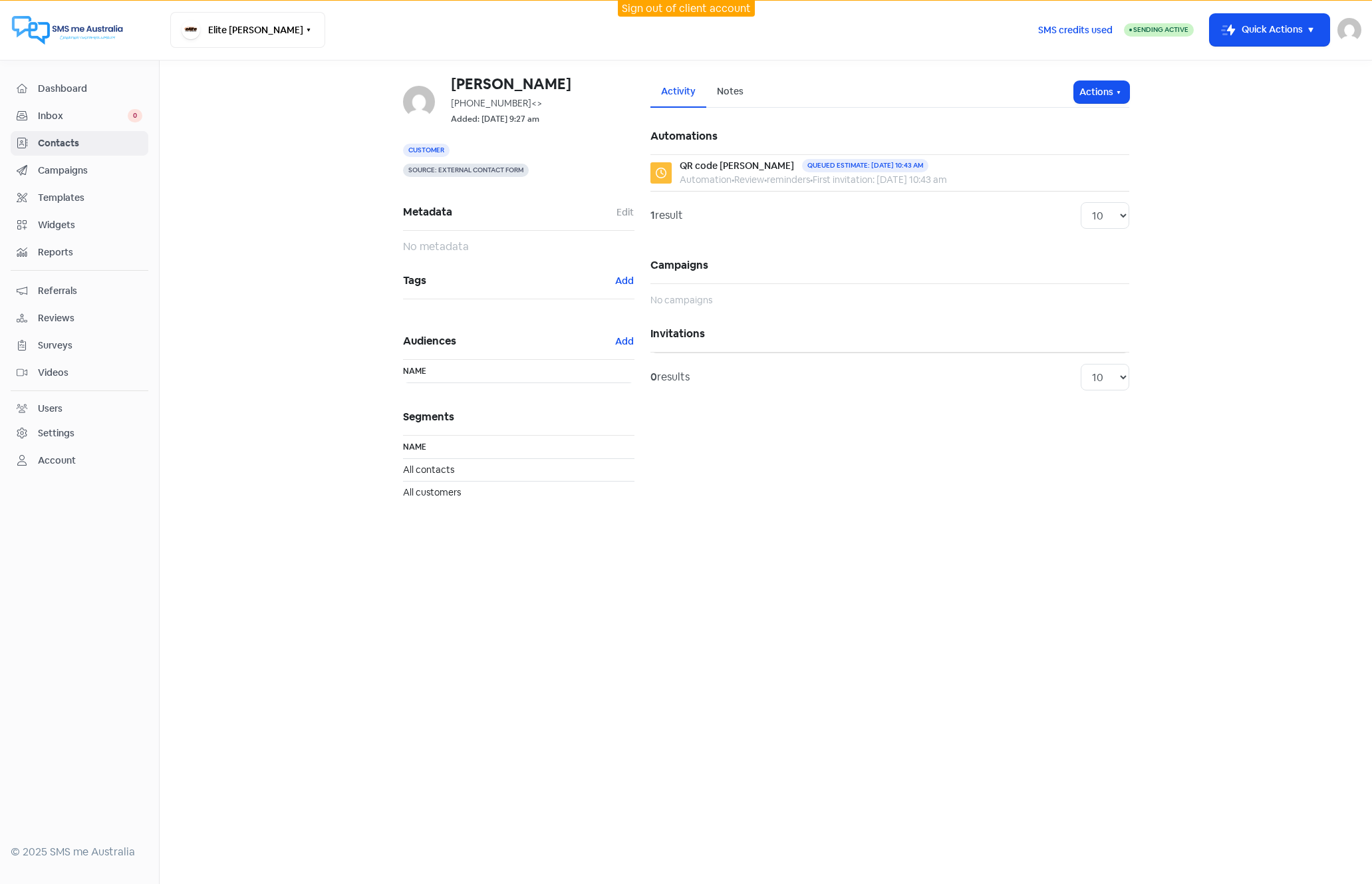
click at [838, 462] on div "Activity Notes Actions Automations QR code [PERSON_NAME] Queued estimate: [DATE…" at bounding box center [890, 298] width 495 height 443
